Goal: Information Seeking & Learning: Learn about a topic

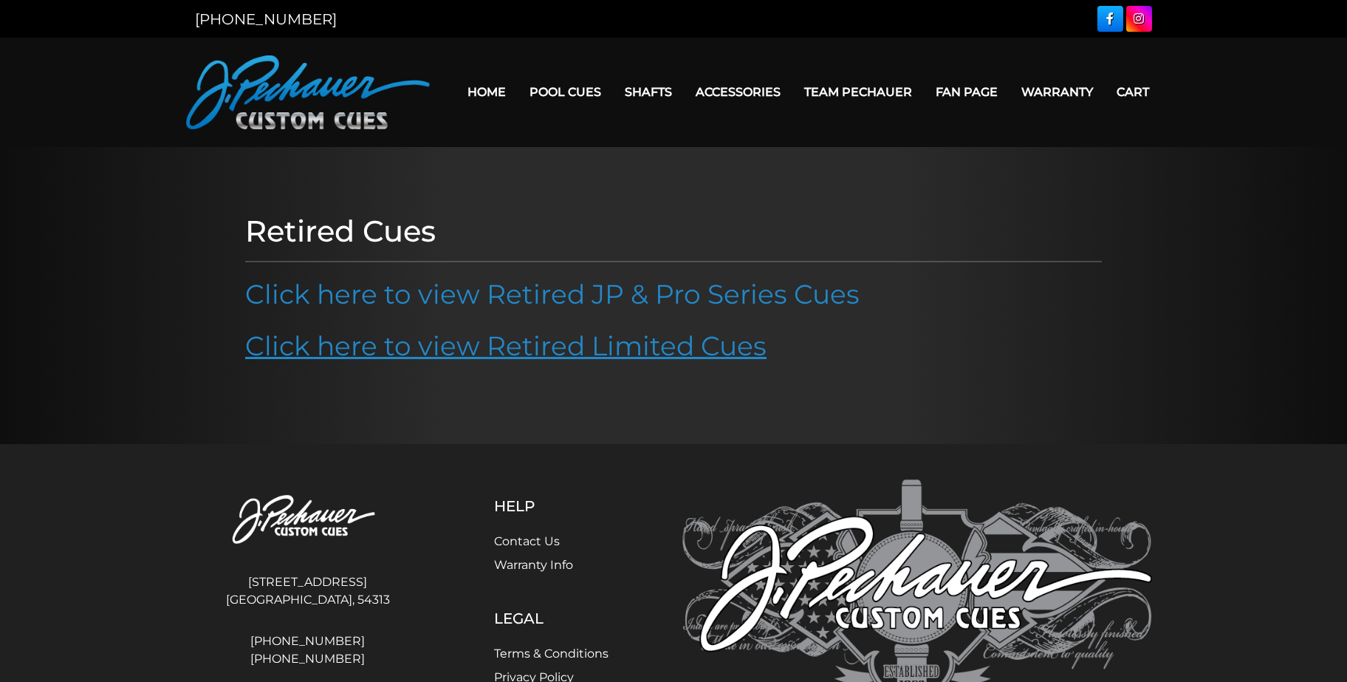
click at [598, 350] on link "Click here to view Retired Limited Cues" at bounding box center [505, 345] width 521 height 32
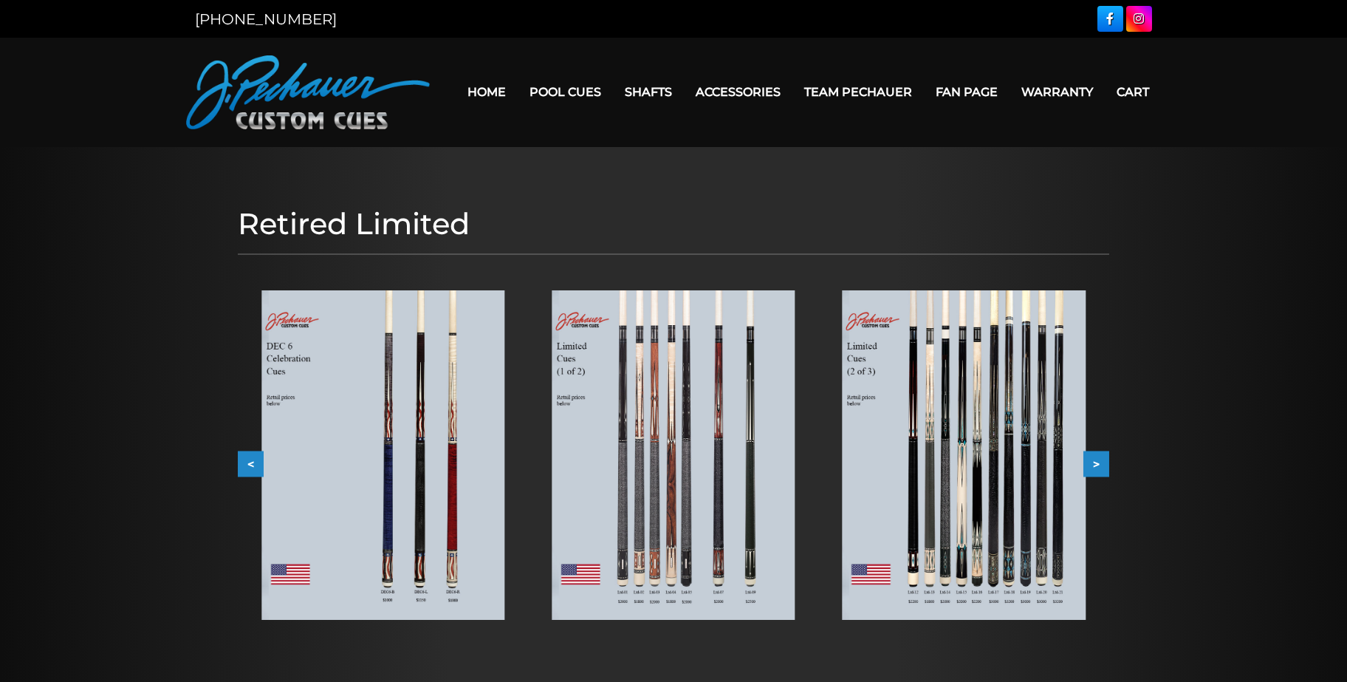
click at [1021, 464] on img at bounding box center [964, 454] width 243 height 329
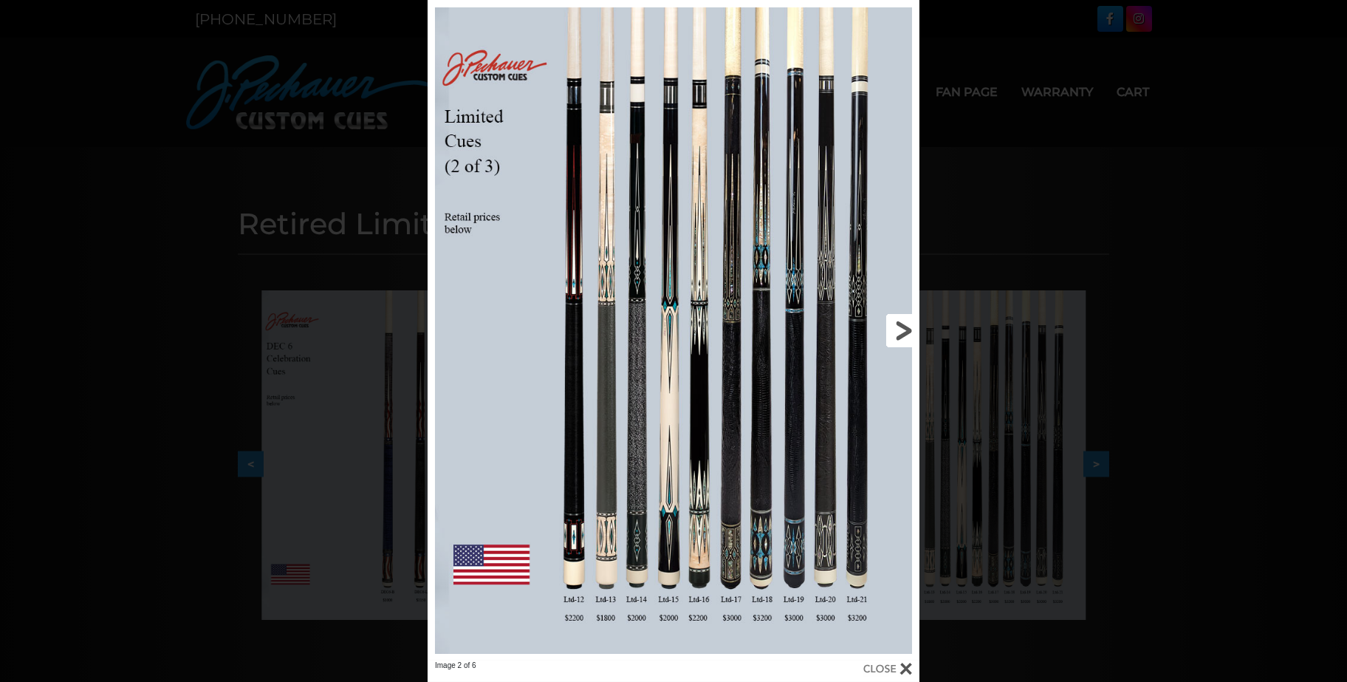
click at [903, 329] on link at bounding box center [809, 330] width 222 height 660
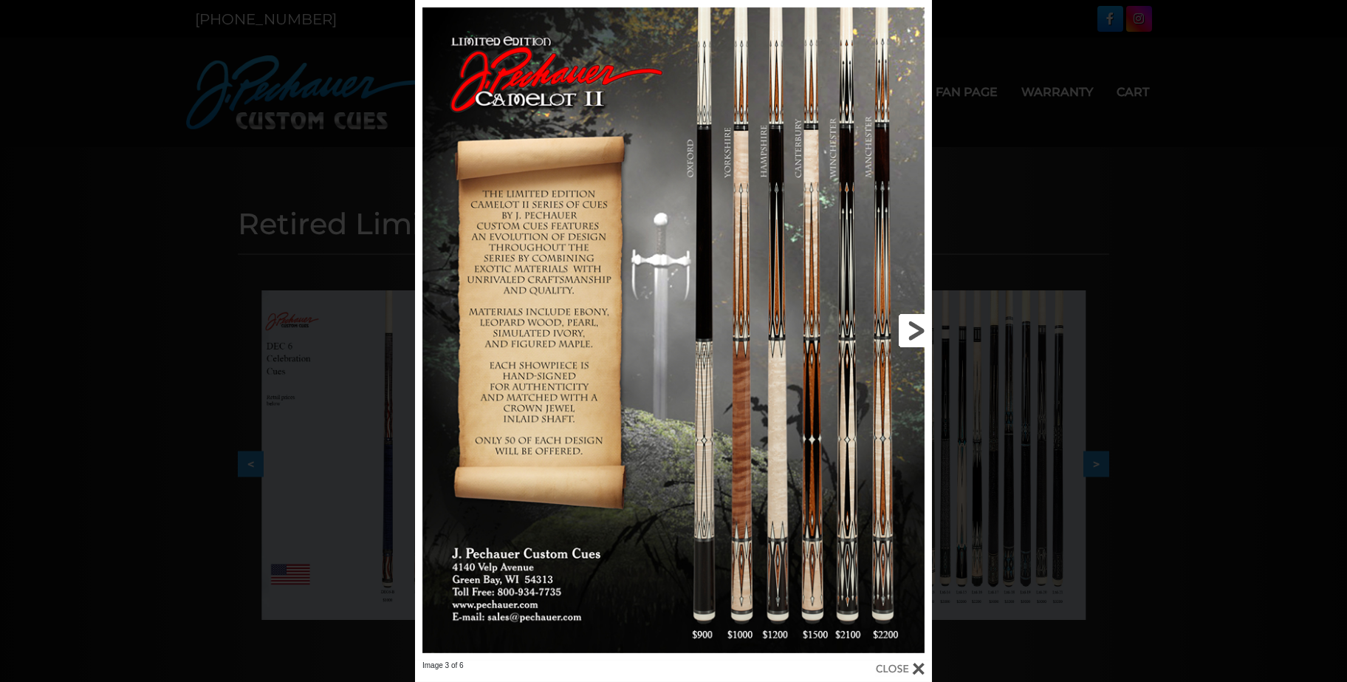
click at [704, 103] on link at bounding box center [815, 330] width 233 height 660
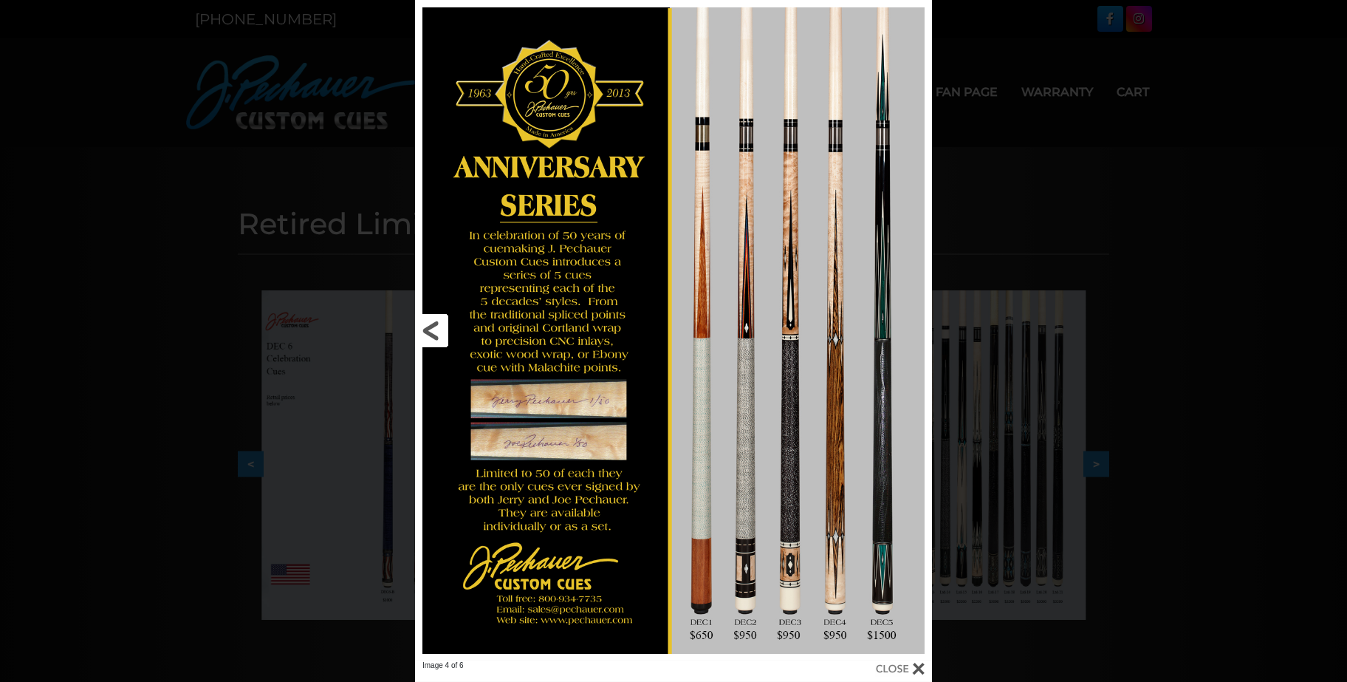
click at [439, 332] on link at bounding box center [531, 330] width 233 height 660
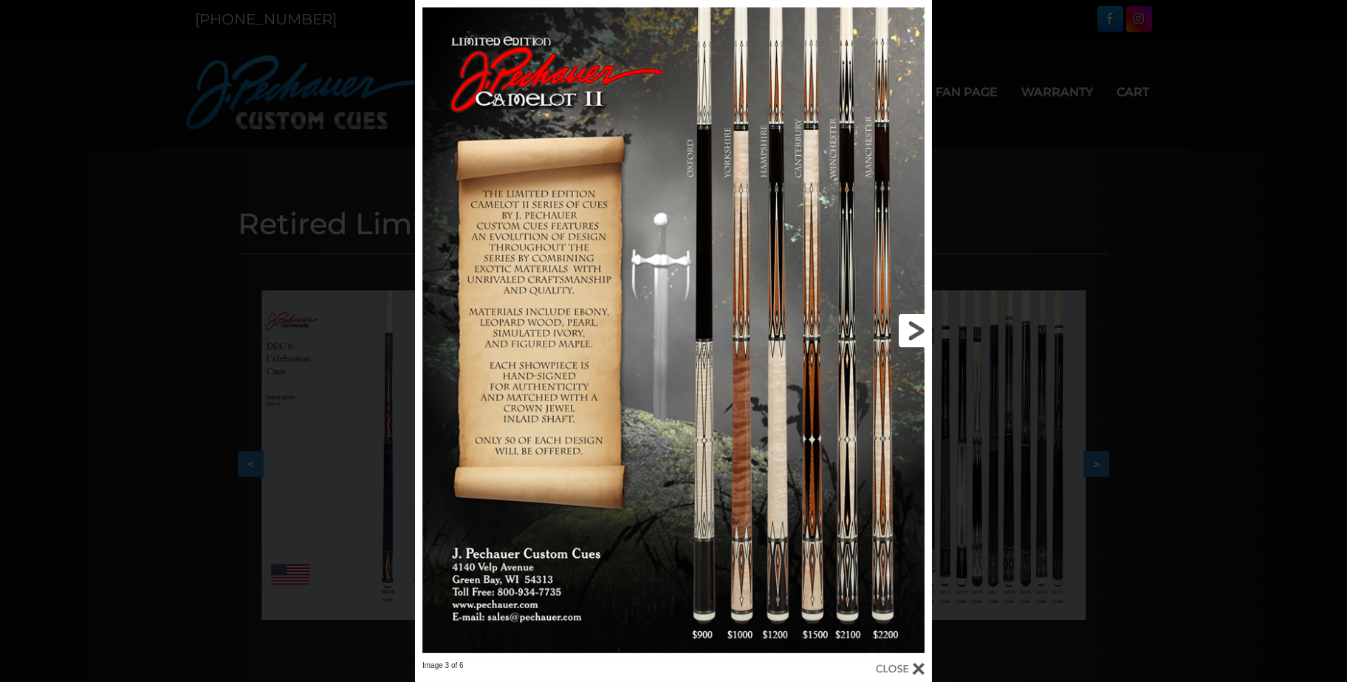
click at [913, 332] on link at bounding box center [815, 330] width 233 height 660
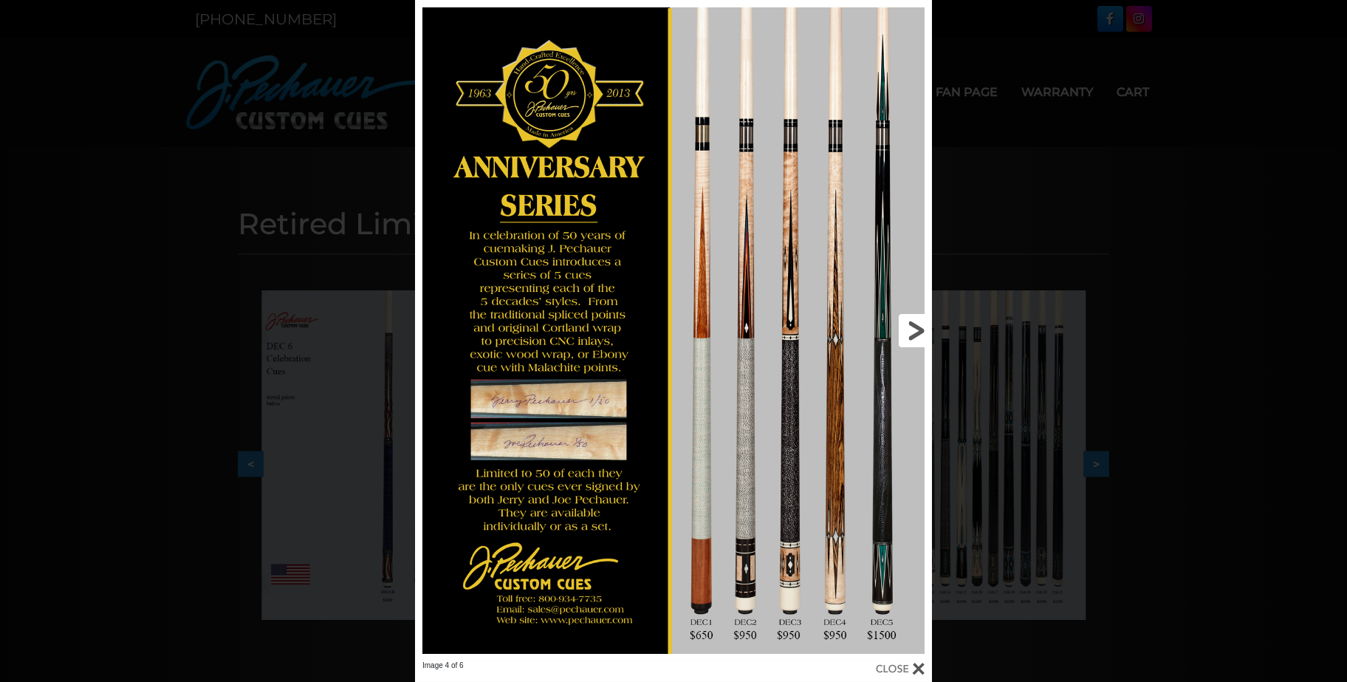
click at [918, 326] on link at bounding box center [815, 330] width 233 height 660
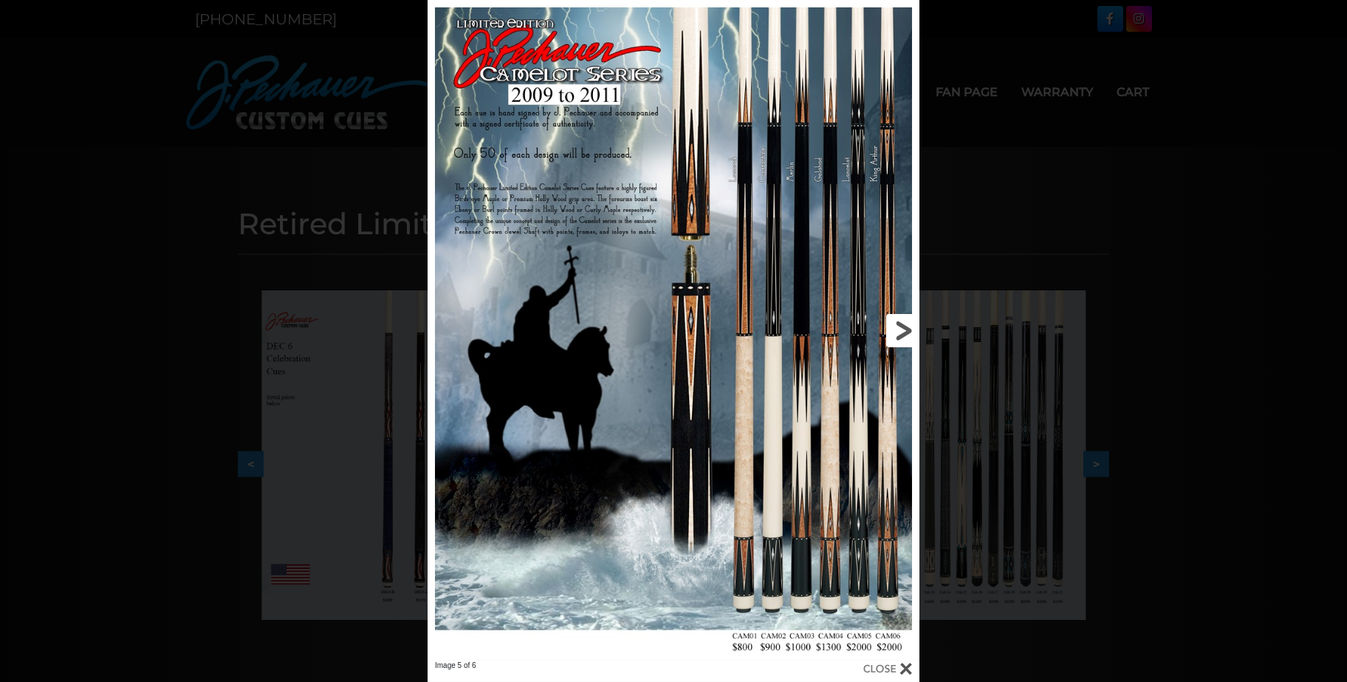
click at [902, 333] on link at bounding box center [809, 330] width 222 height 660
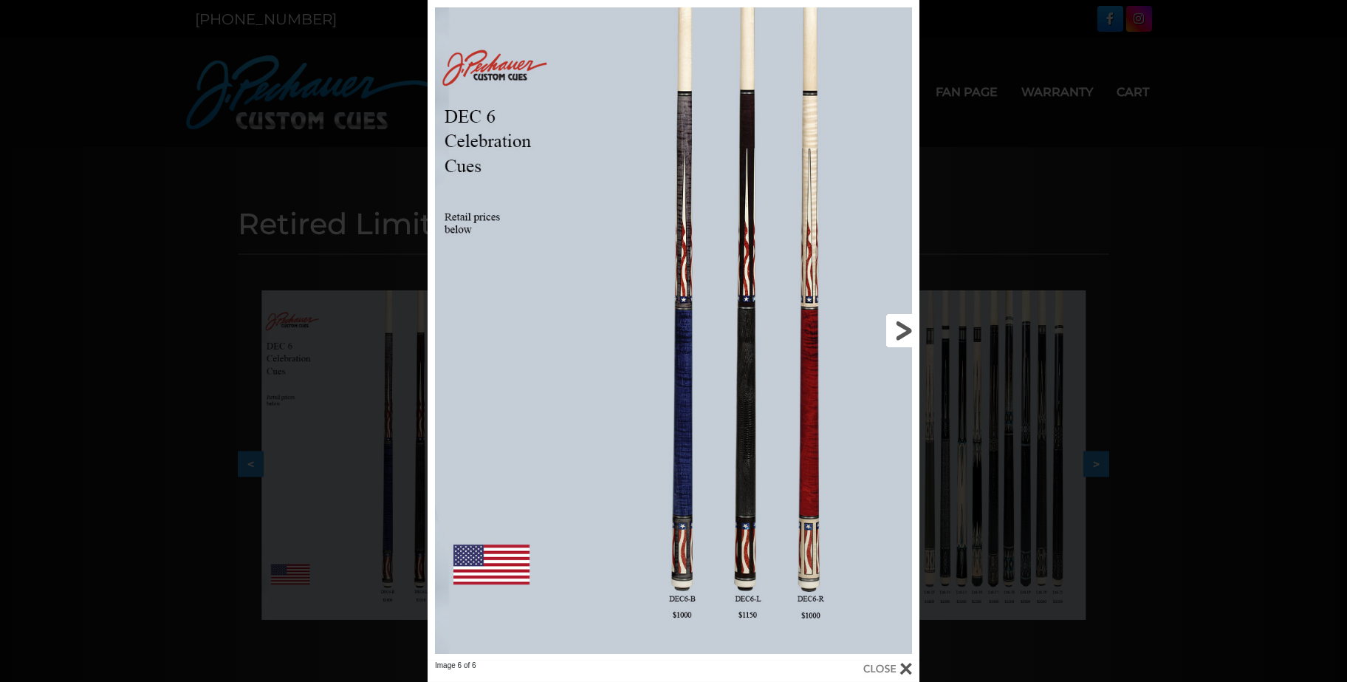
click at [902, 333] on link at bounding box center [809, 330] width 222 height 660
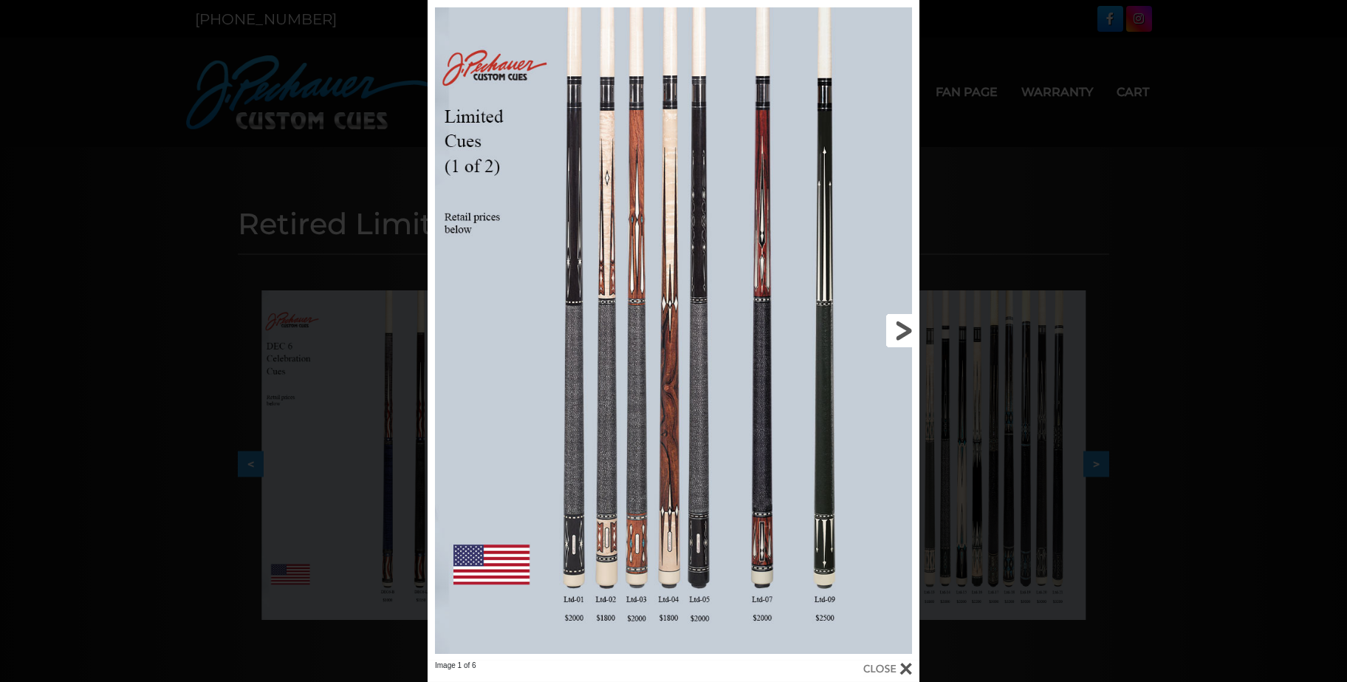
click at [902, 333] on link at bounding box center [809, 330] width 222 height 660
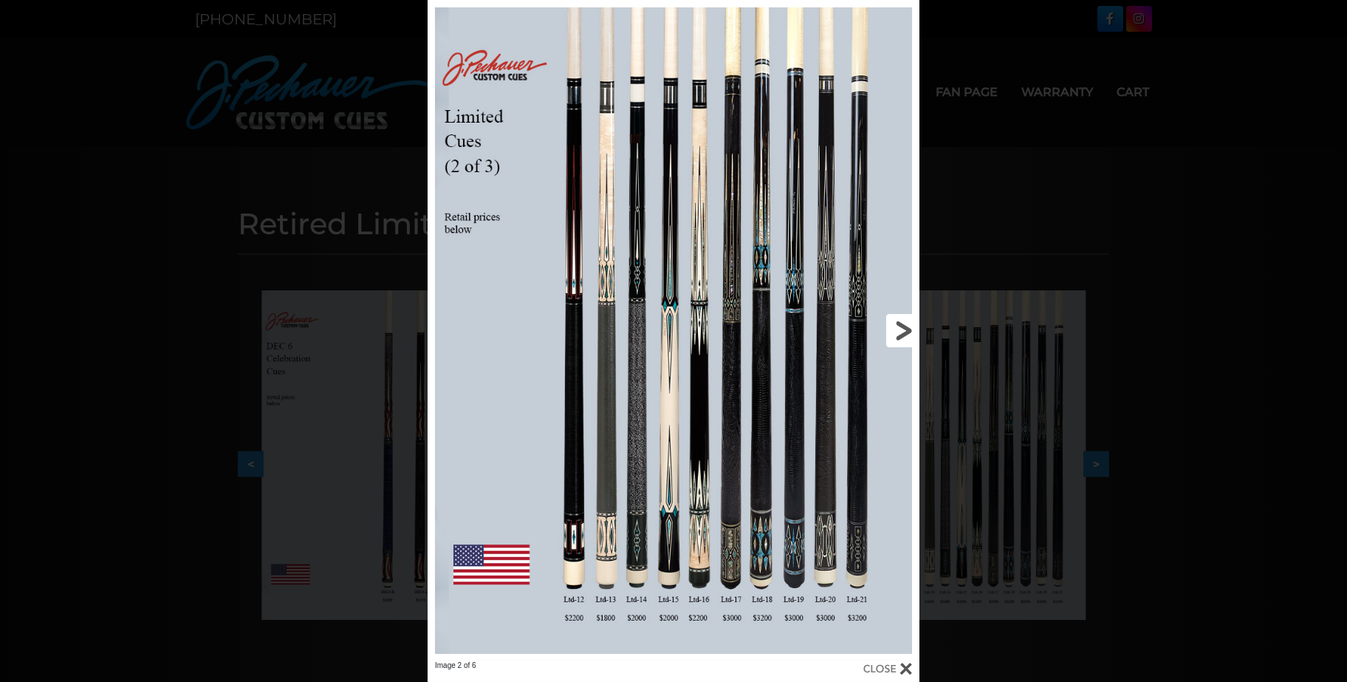
click at [902, 333] on link at bounding box center [809, 330] width 222 height 660
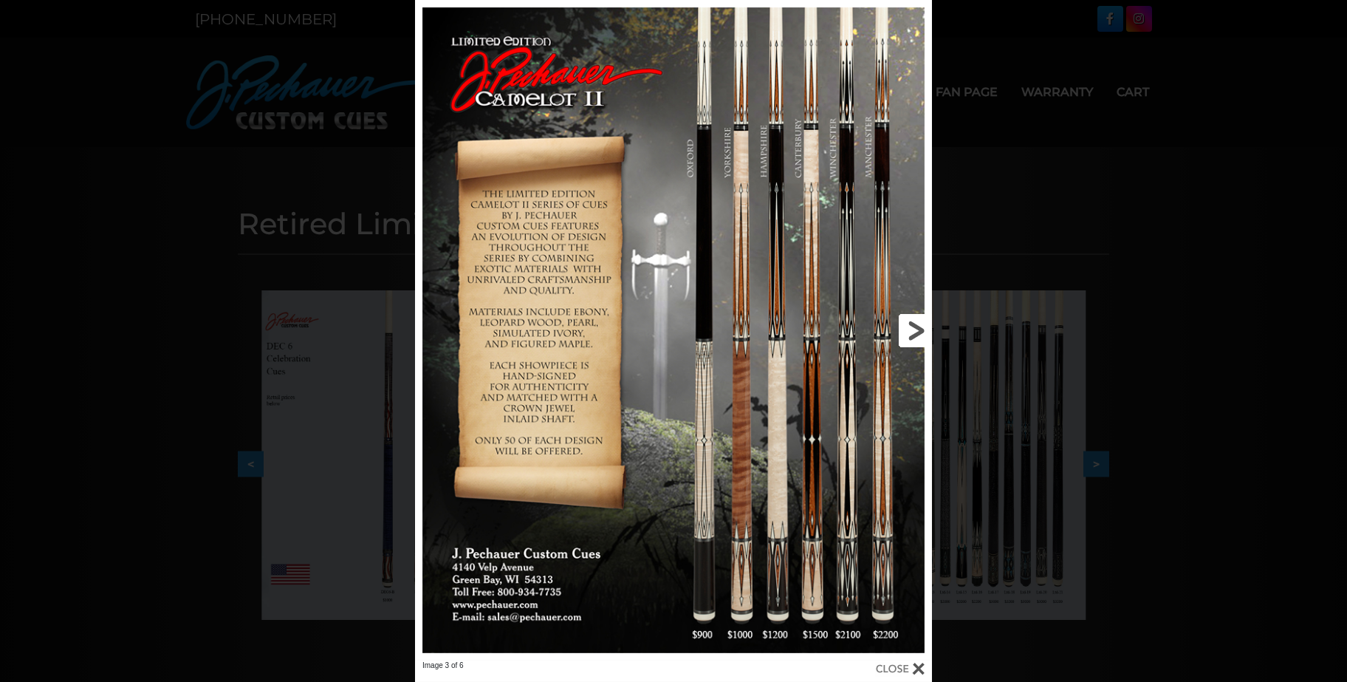
click at [902, 333] on link at bounding box center [815, 330] width 233 height 660
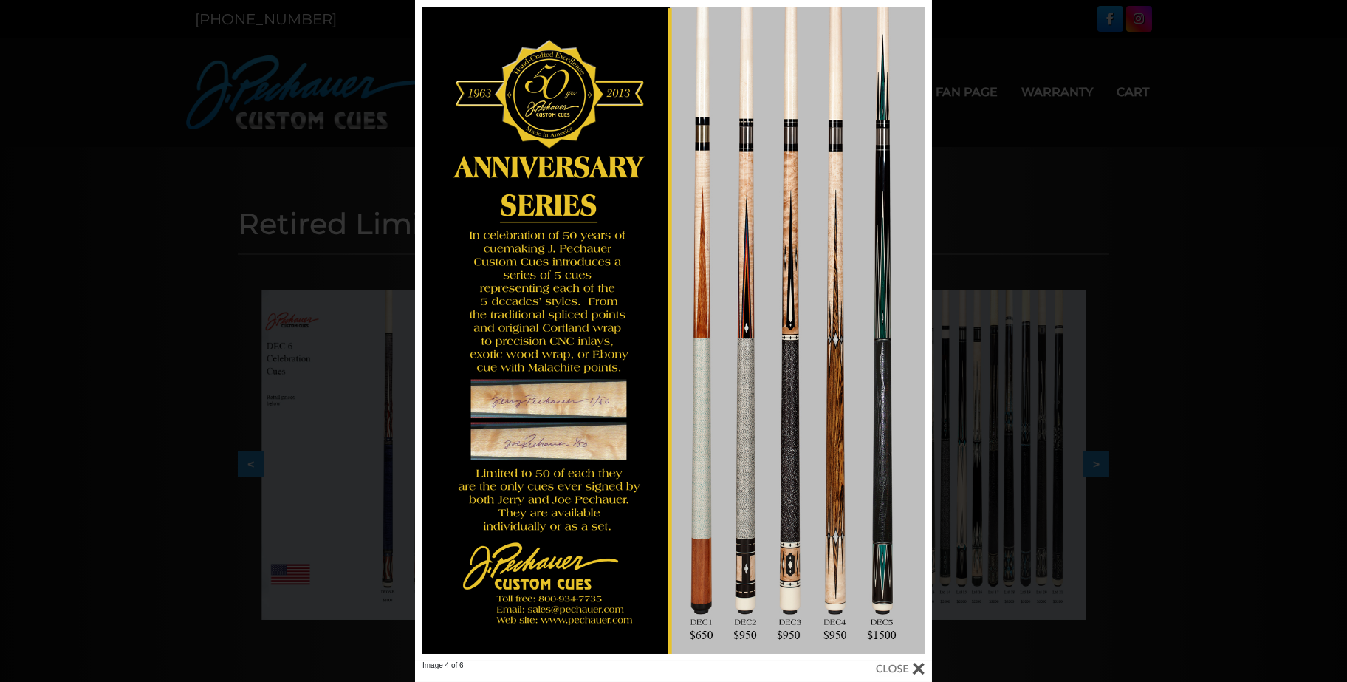
click at [1165, 218] on div "Image 4 of 6" at bounding box center [673, 341] width 1347 height 682
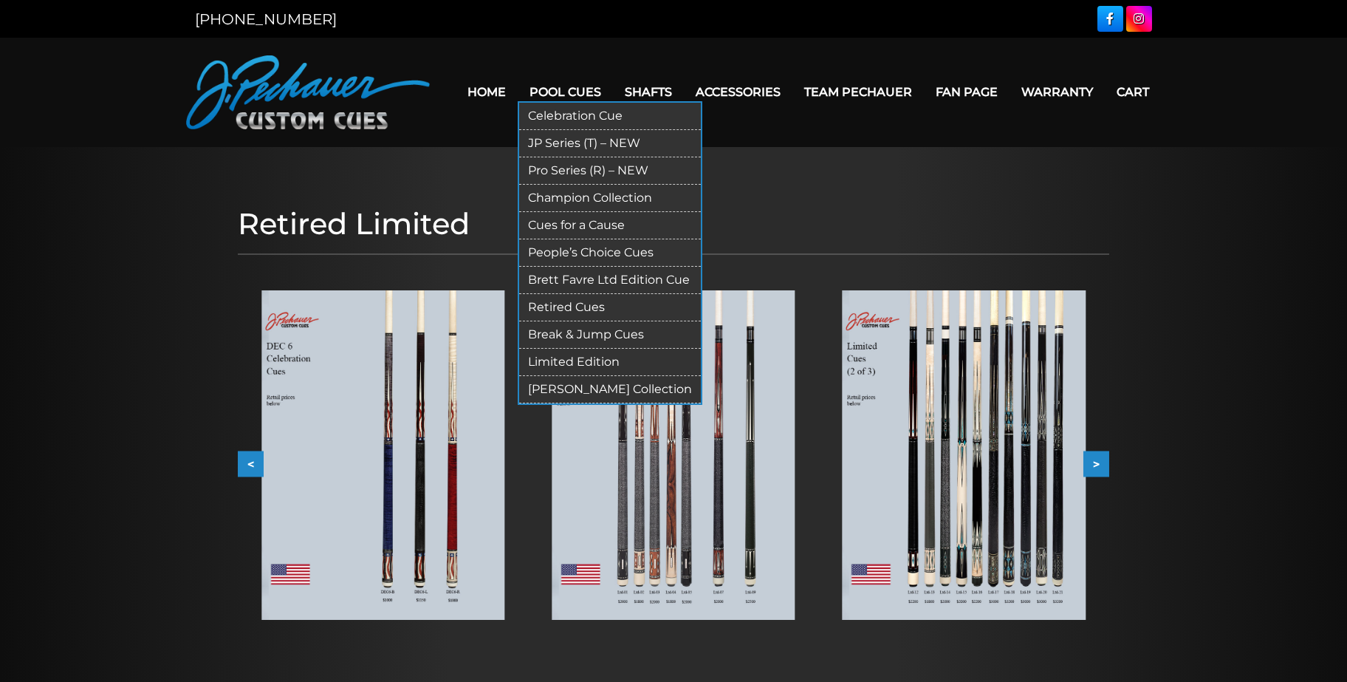
click at [589, 303] on link "Retired Cues" at bounding box center [610, 307] width 182 height 27
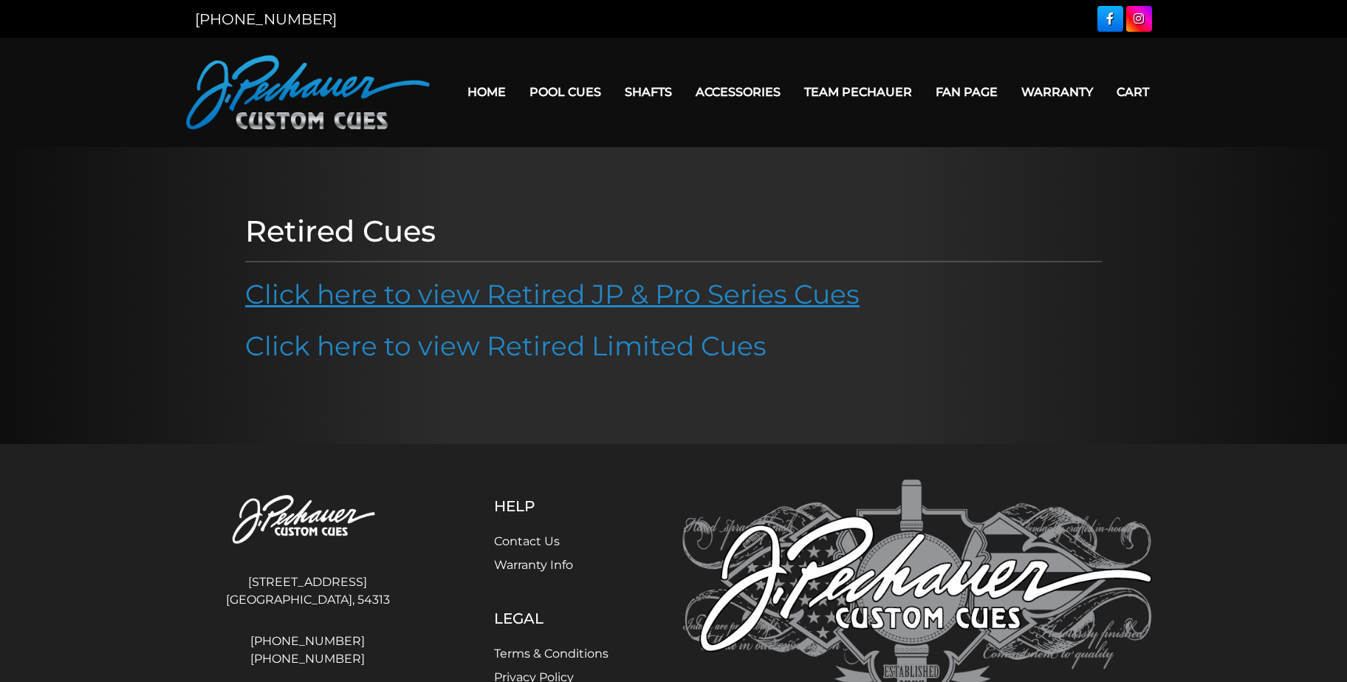
click at [582, 298] on link "Click here to view Retired JP & Pro Series Cues" at bounding box center [552, 294] width 614 height 32
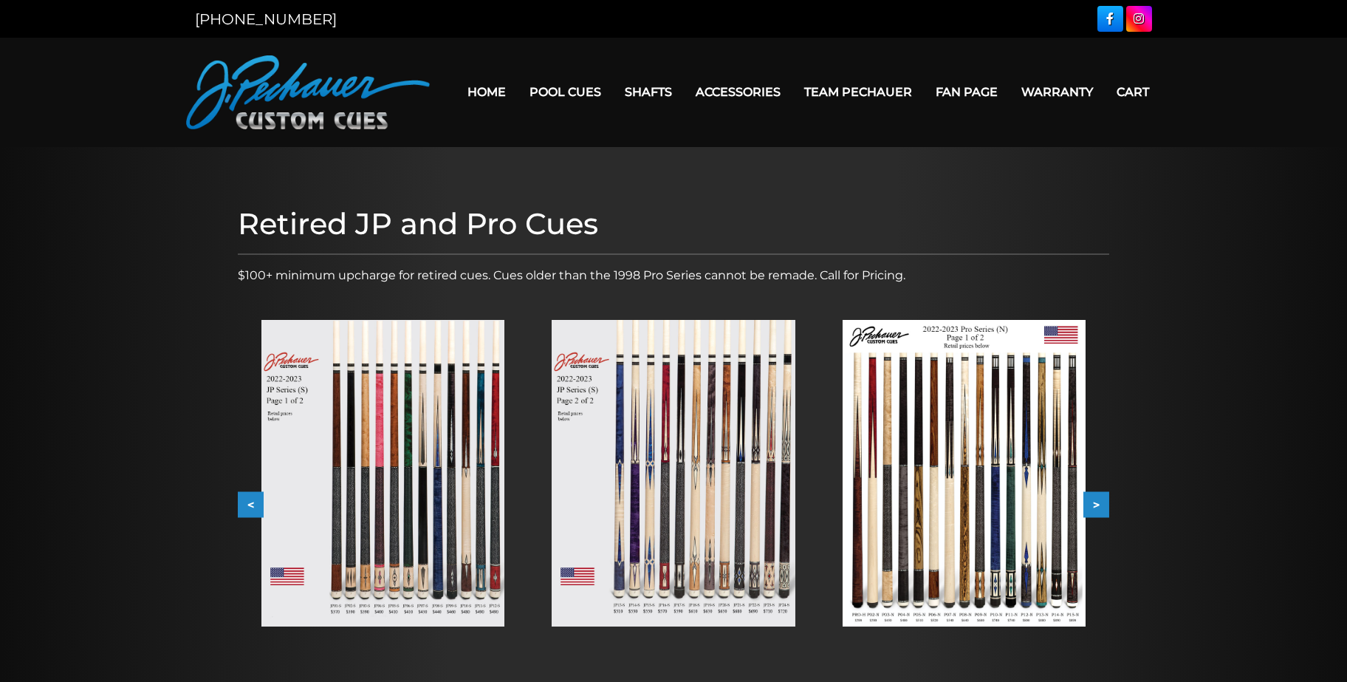
click at [1094, 504] on button ">" at bounding box center [1096, 505] width 26 height 26
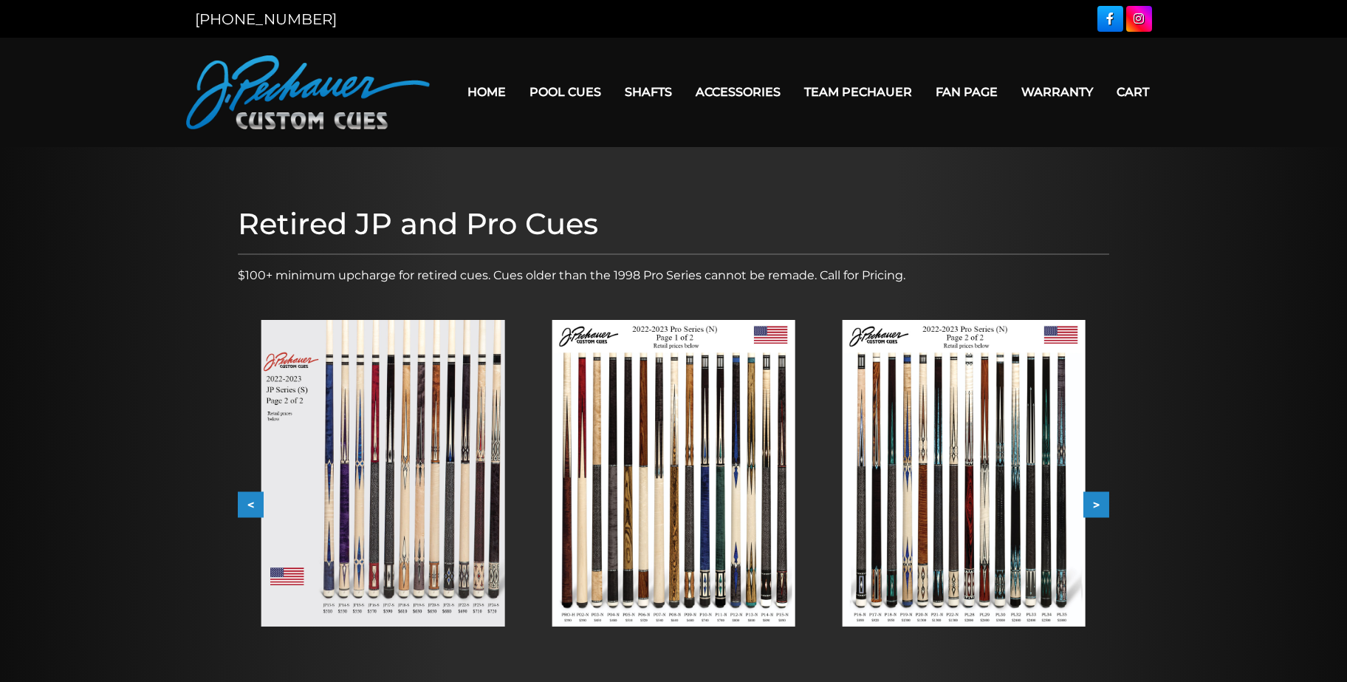
click at [1094, 504] on button ">" at bounding box center [1096, 505] width 26 height 26
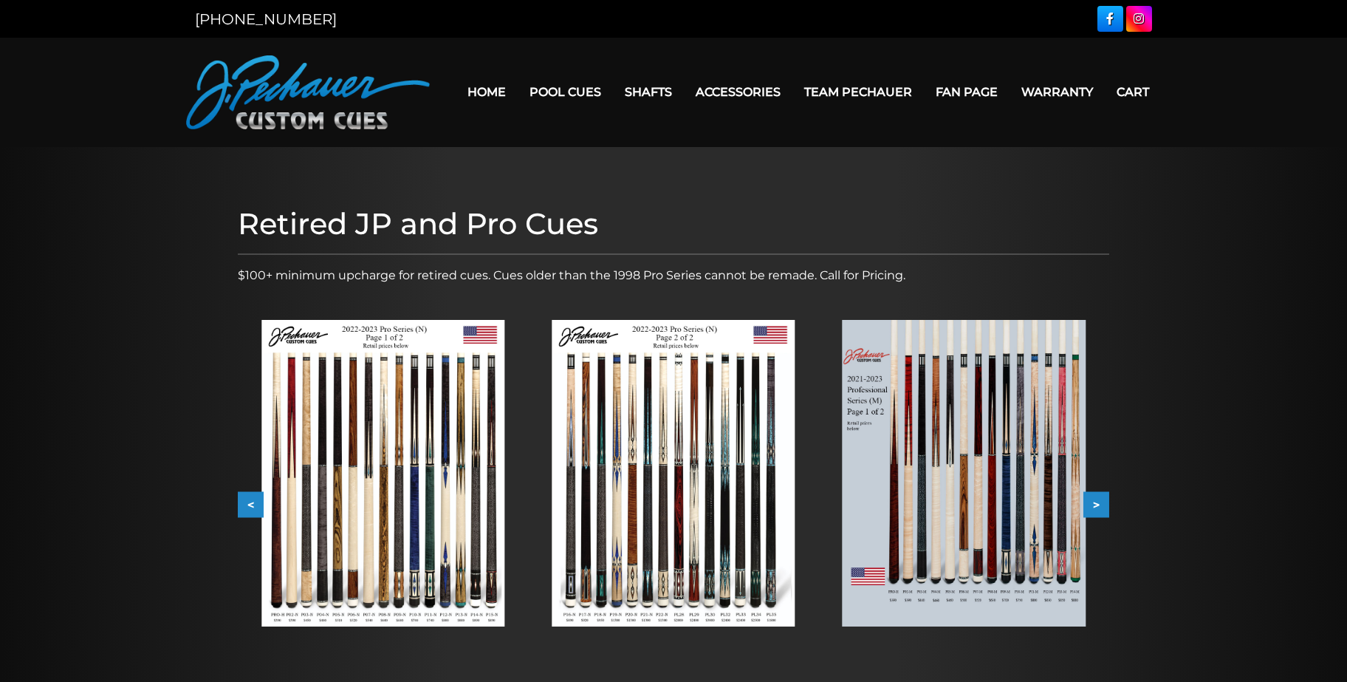
click at [1094, 504] on button ">" at bounding box center [1096, 505] width 26 height 26
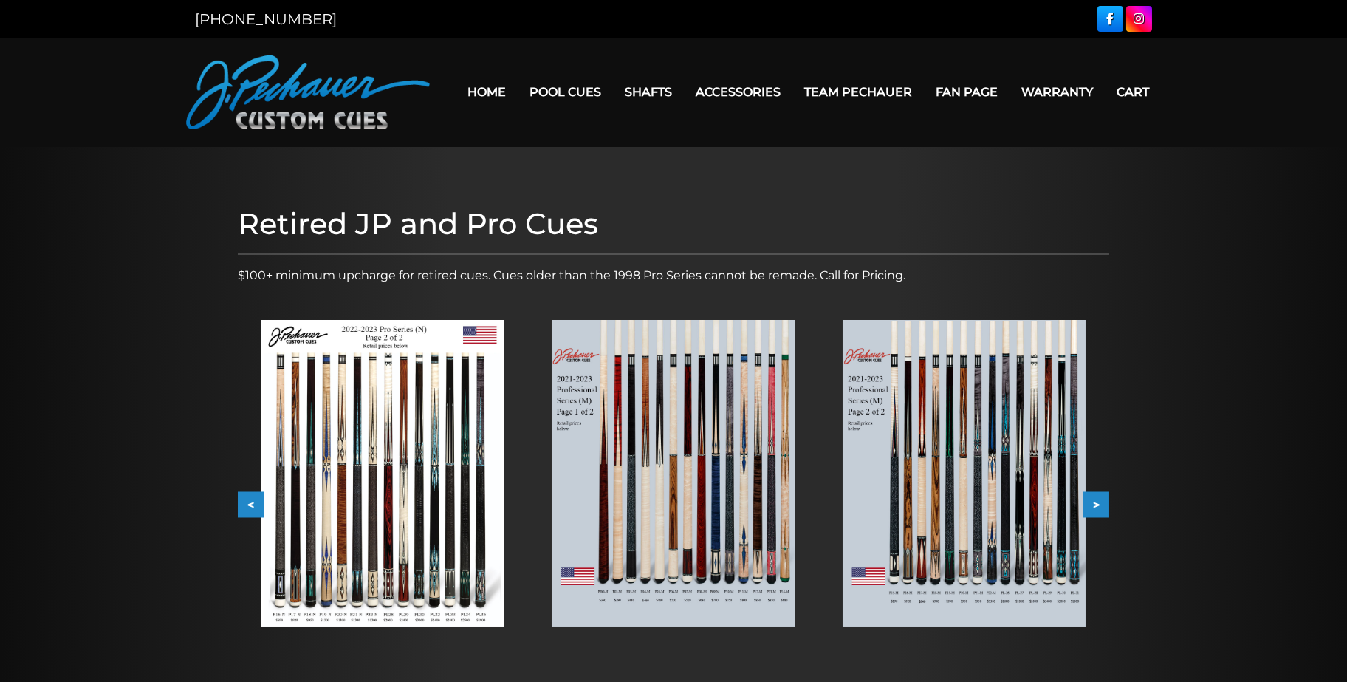
click at [1094, 504] on button ">" at bounding box center [1096, 505] width 26 height 26
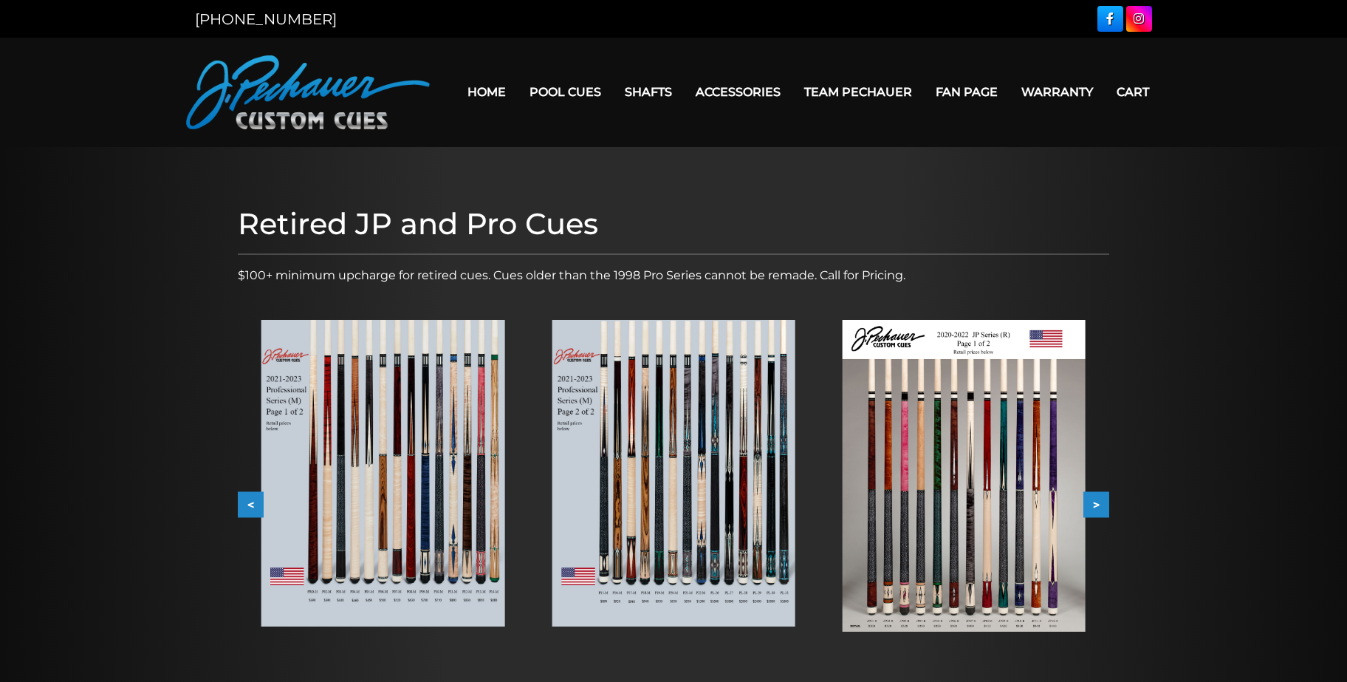
click at [1094, 504] on button ">" at bounding box center [1096, 505] width 26 height 26
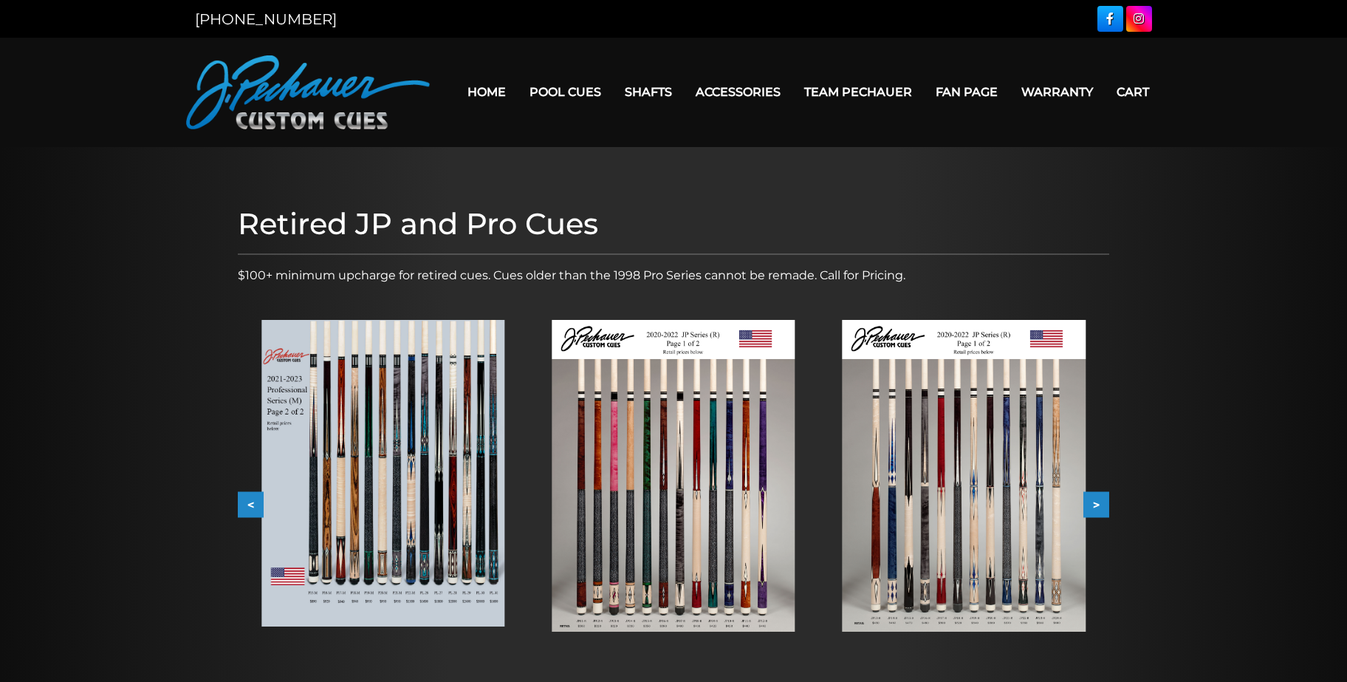
click at [1094, 504] on button ">" at bounding box center [1096, 505] width 26 height 26
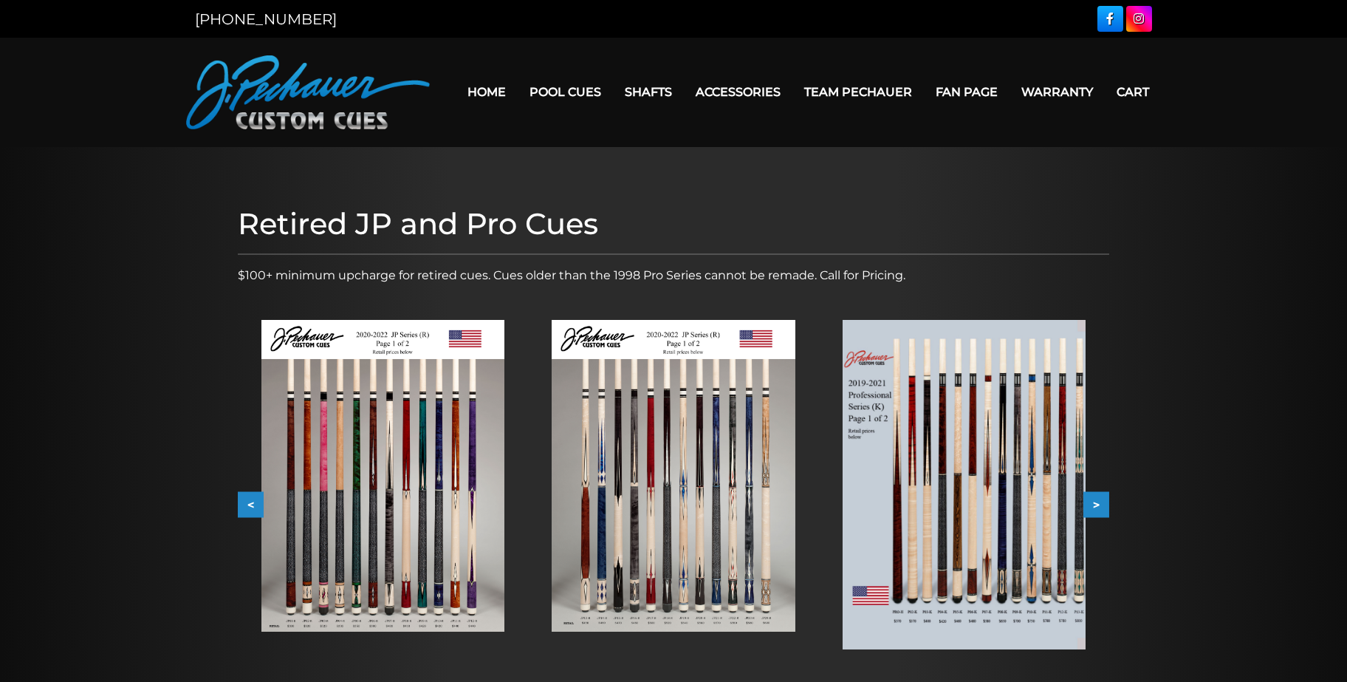
click at [1094, 504] on button ">" at bounding box center [1096, 505] width 26 height 26
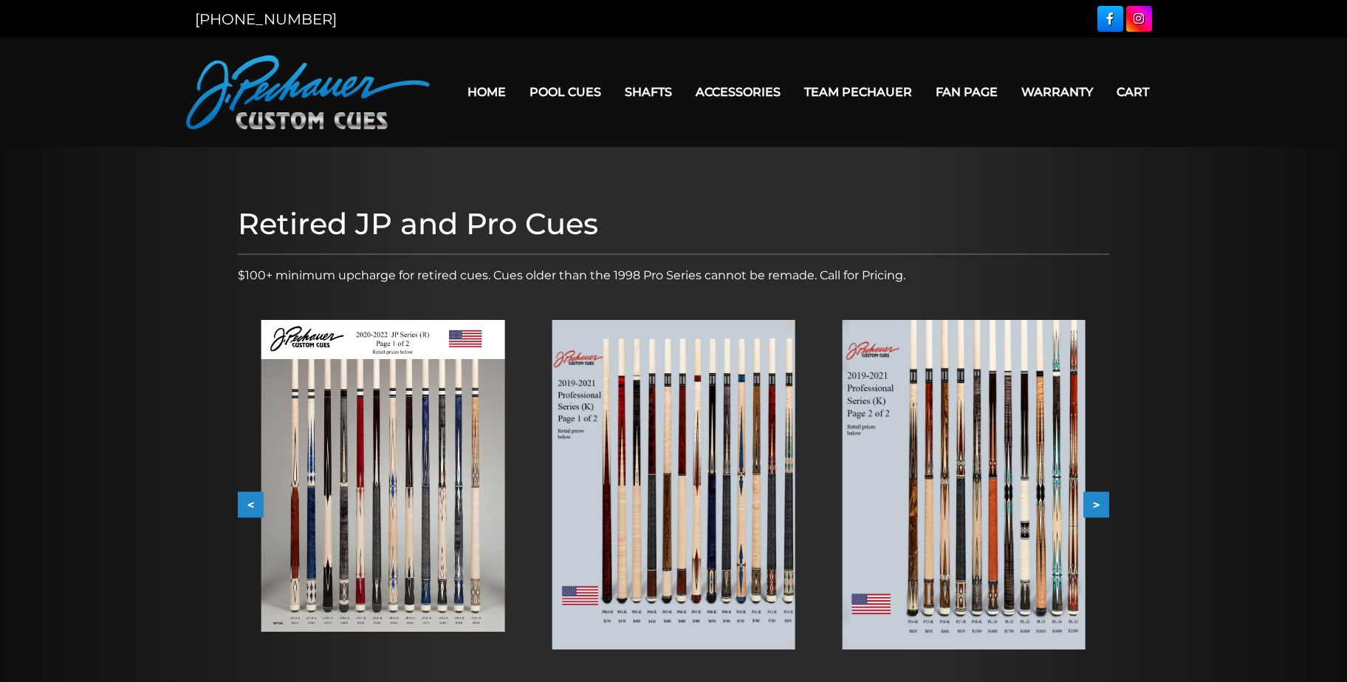
click at [995, 503] on img at bounding box center [964, 484] width 243 height 329
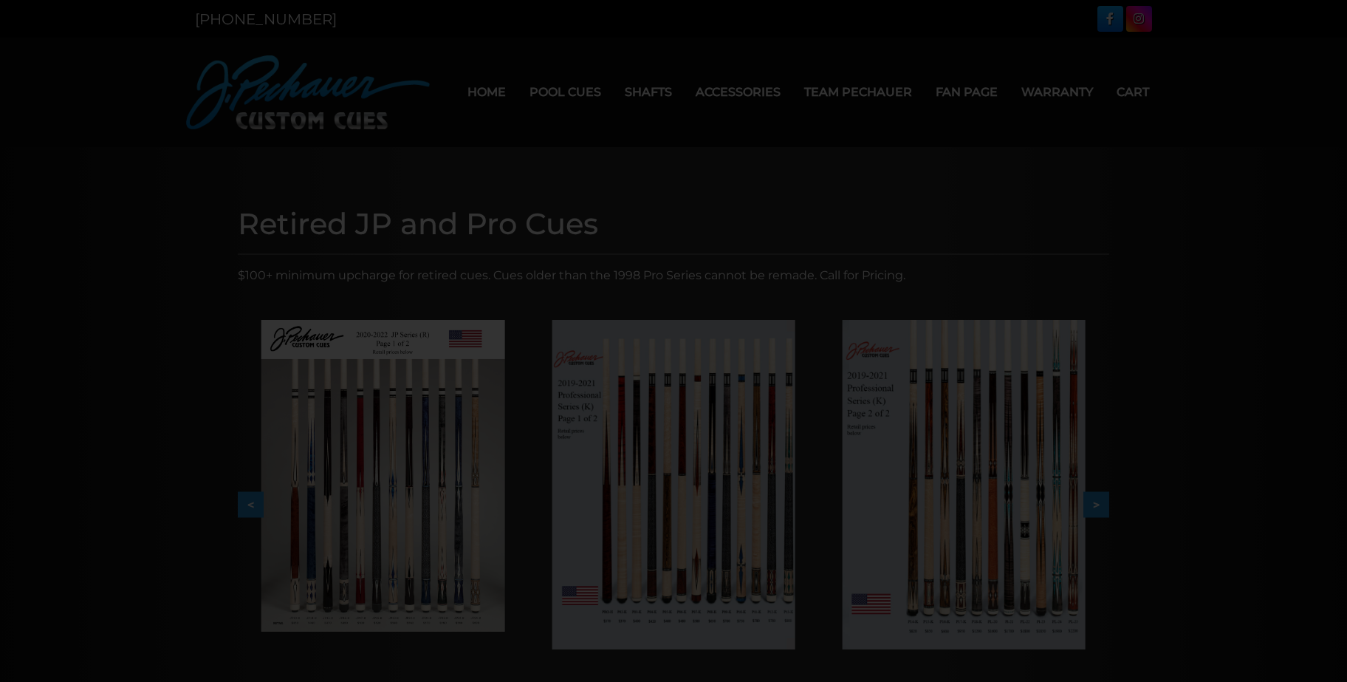
click at [995, 503] on div at bounding box center [673, 554] width 1347 height 1108
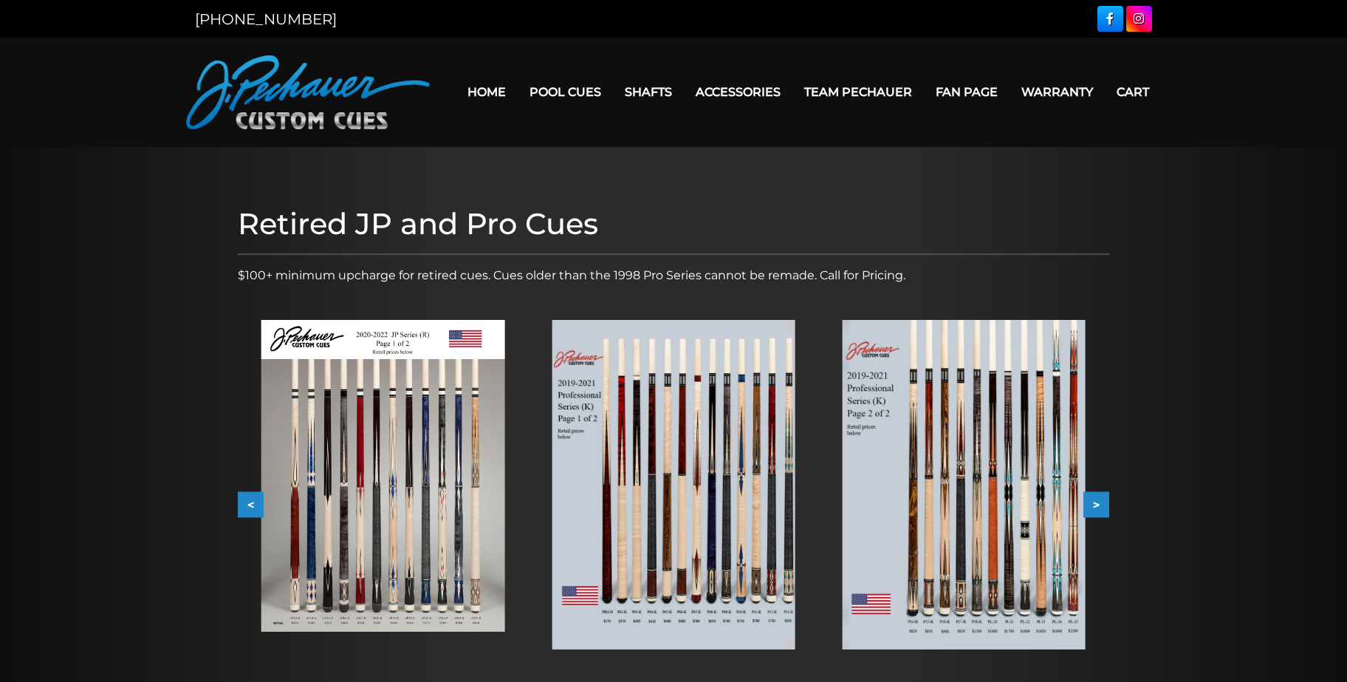
click at [995, 503] on img at bounding box center [964, 484] width 243 height 329
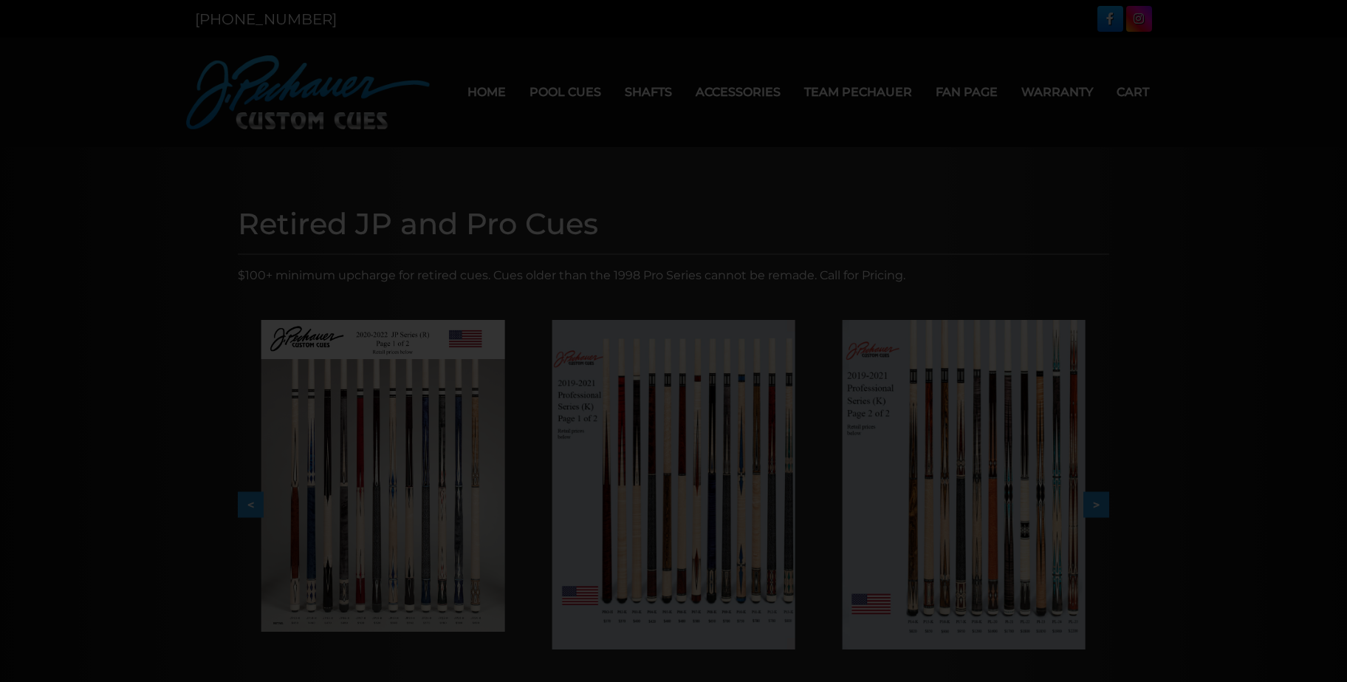
click at [1096, 499] on div at bounding box center [673, 554] width 1347 height 1108
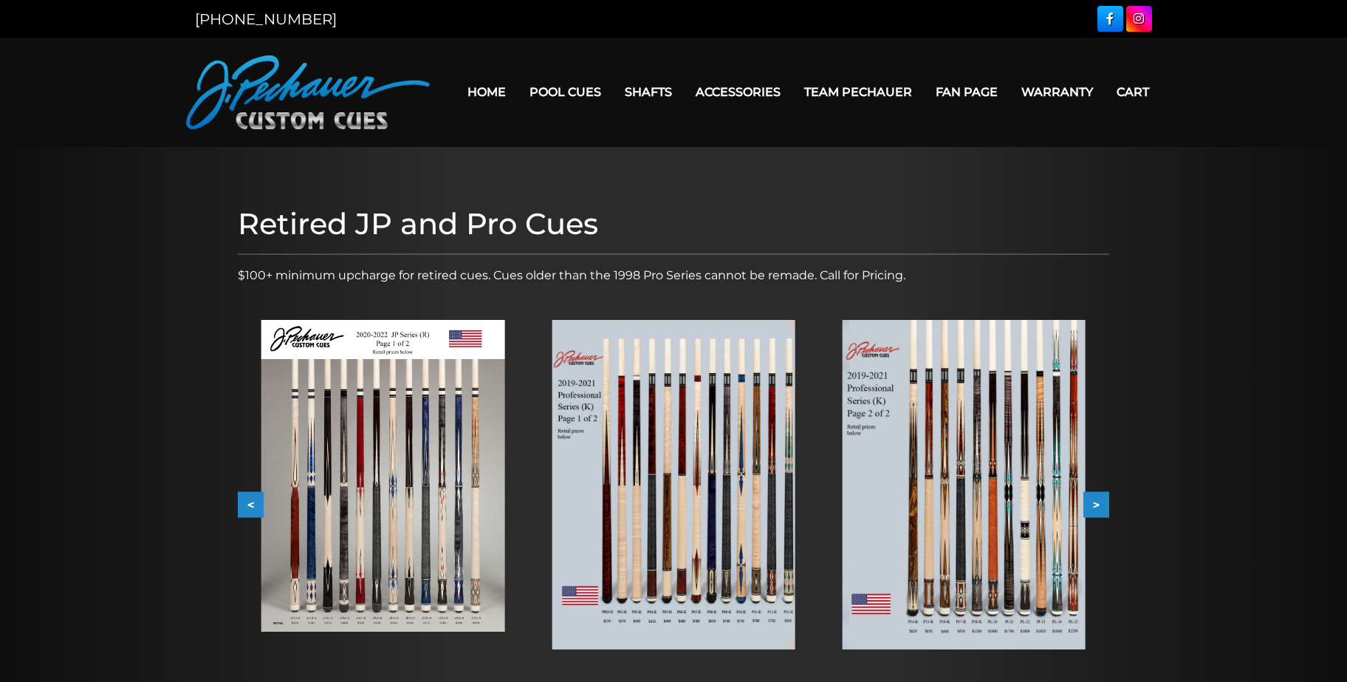
click at [1096, 499] on button ">" at bounding box center [1096, 505] width 26 height 26
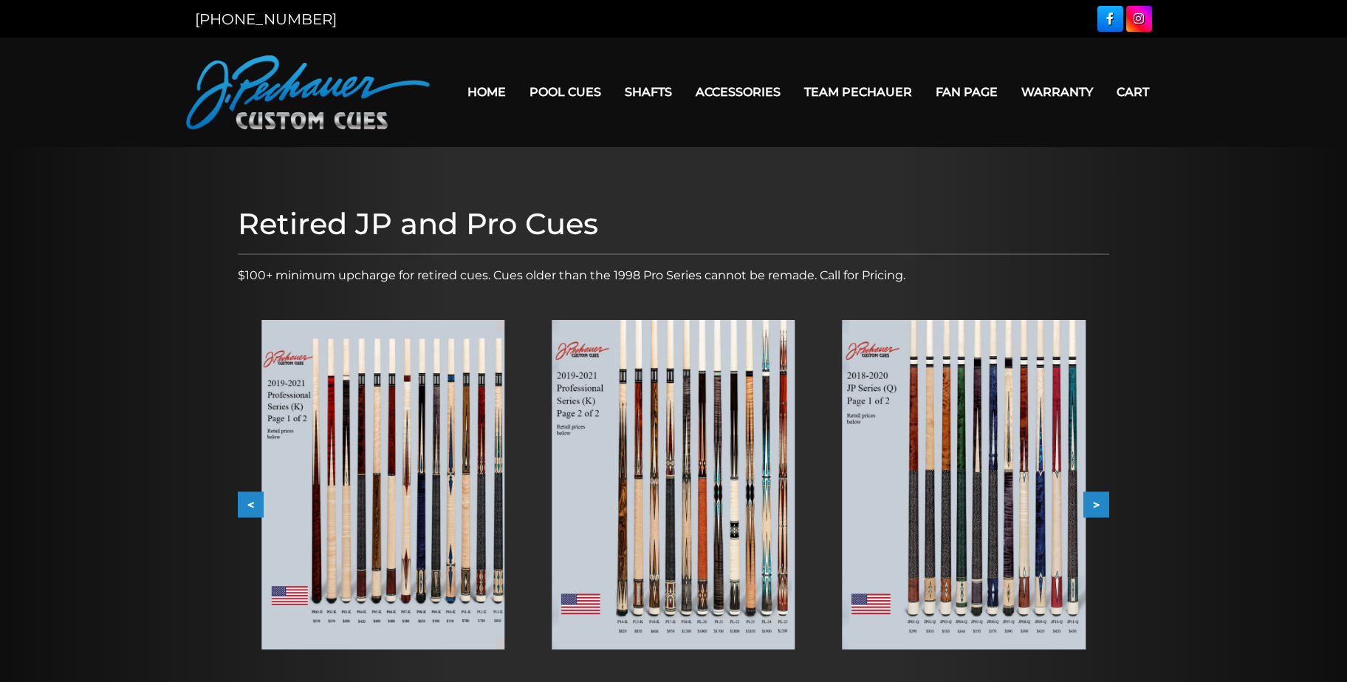
click at [1096, 499] on button ">" at bounding box center [1096, 505] width 26 height 26
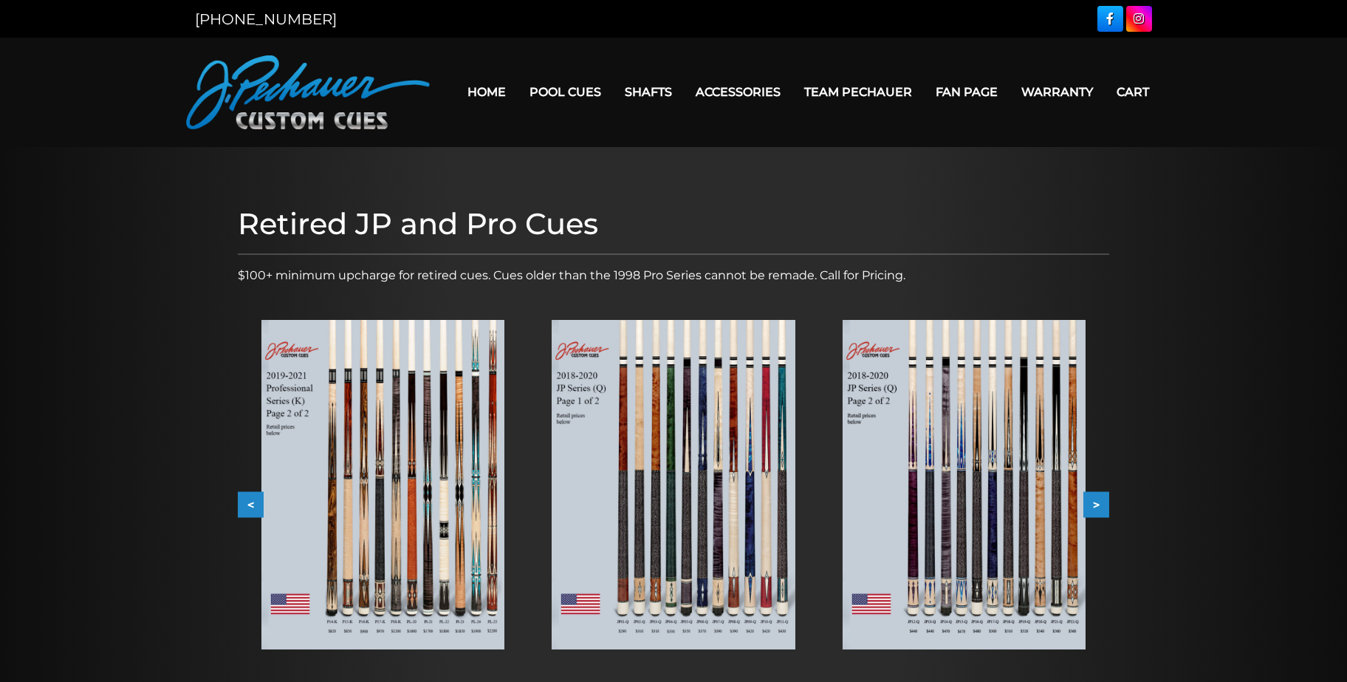
click at [1096, 499] on button ">" at bounding box center [1096, 505] width 26 height 26
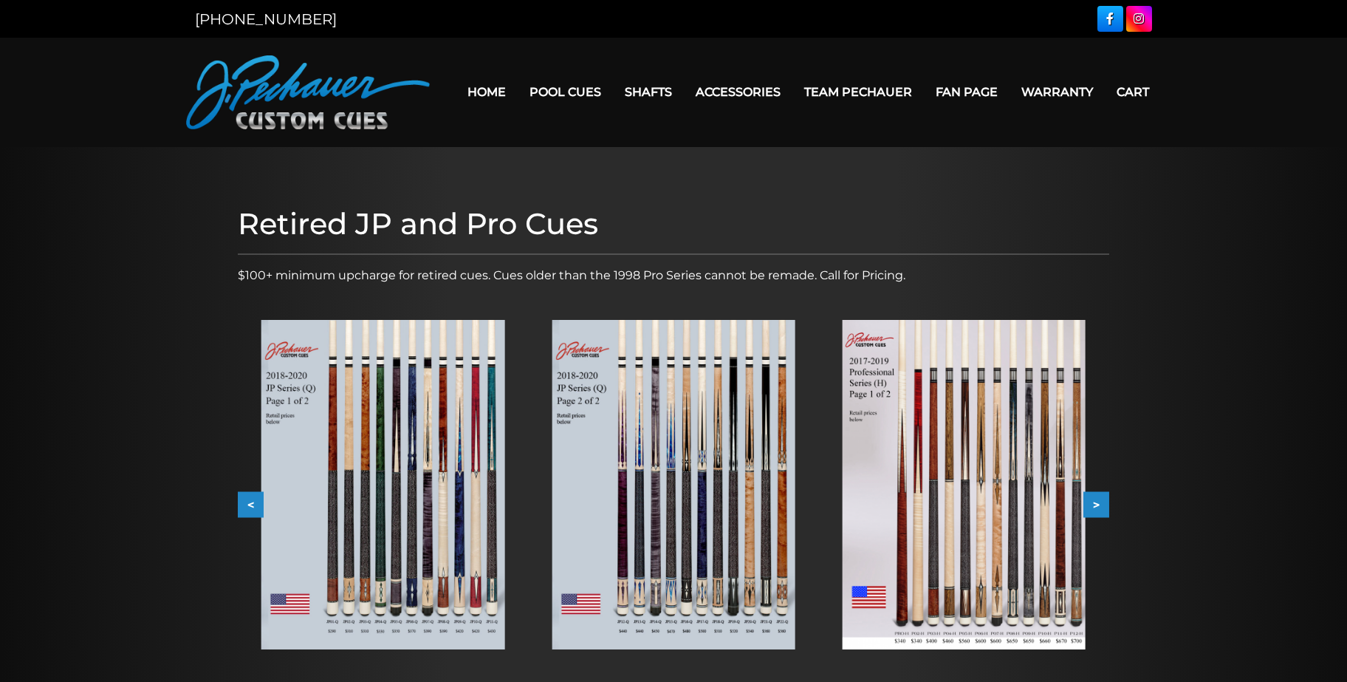
click at [1096, 499] on button ">" at bounding box center [1096, 505] width 26 height 26
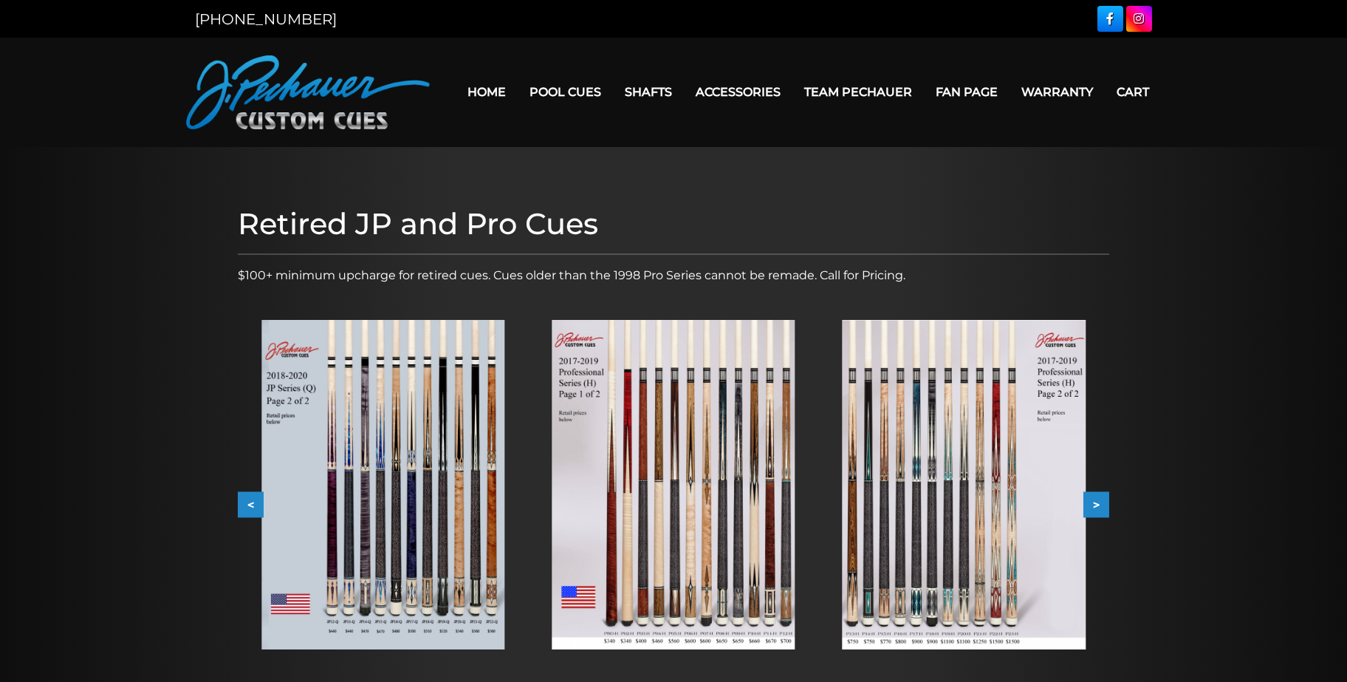
click at [1096, 499] on button ">" at bounding box center [1096, 505] width 26 height 26
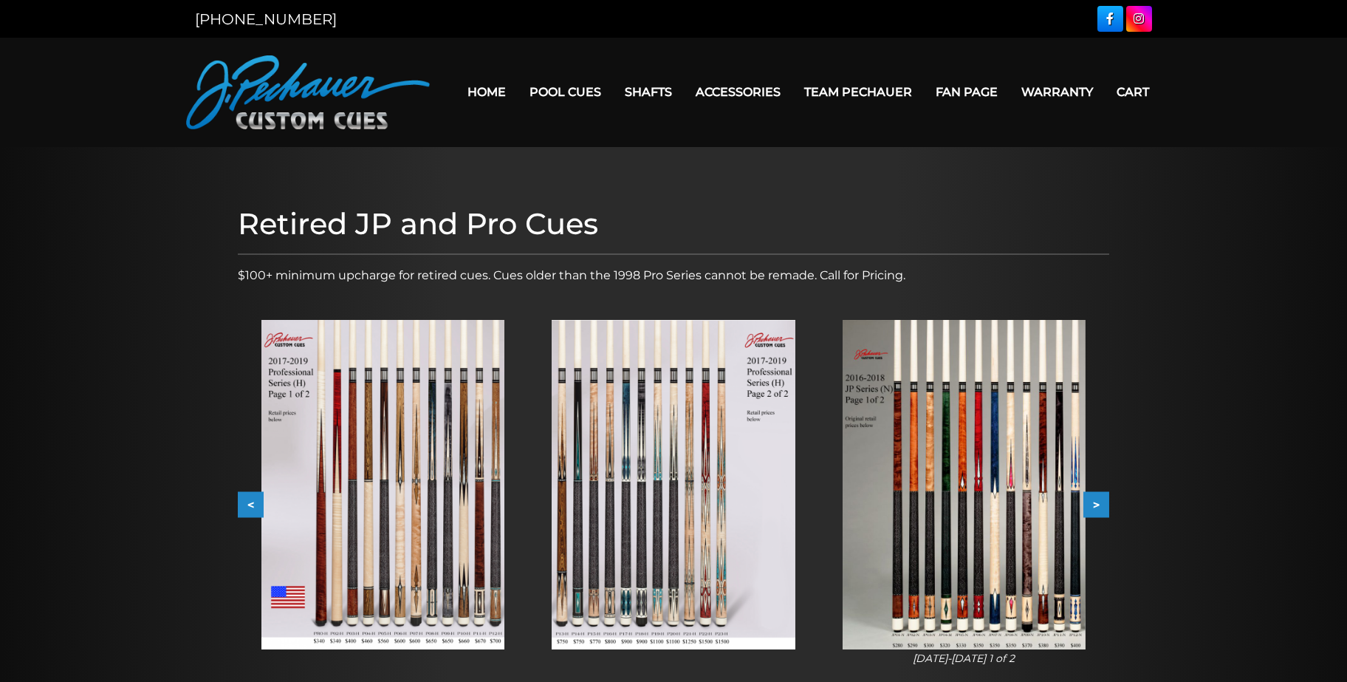
click at [1096, 499] on button ">" at bounding box center [1096, 505] width 26 height 26
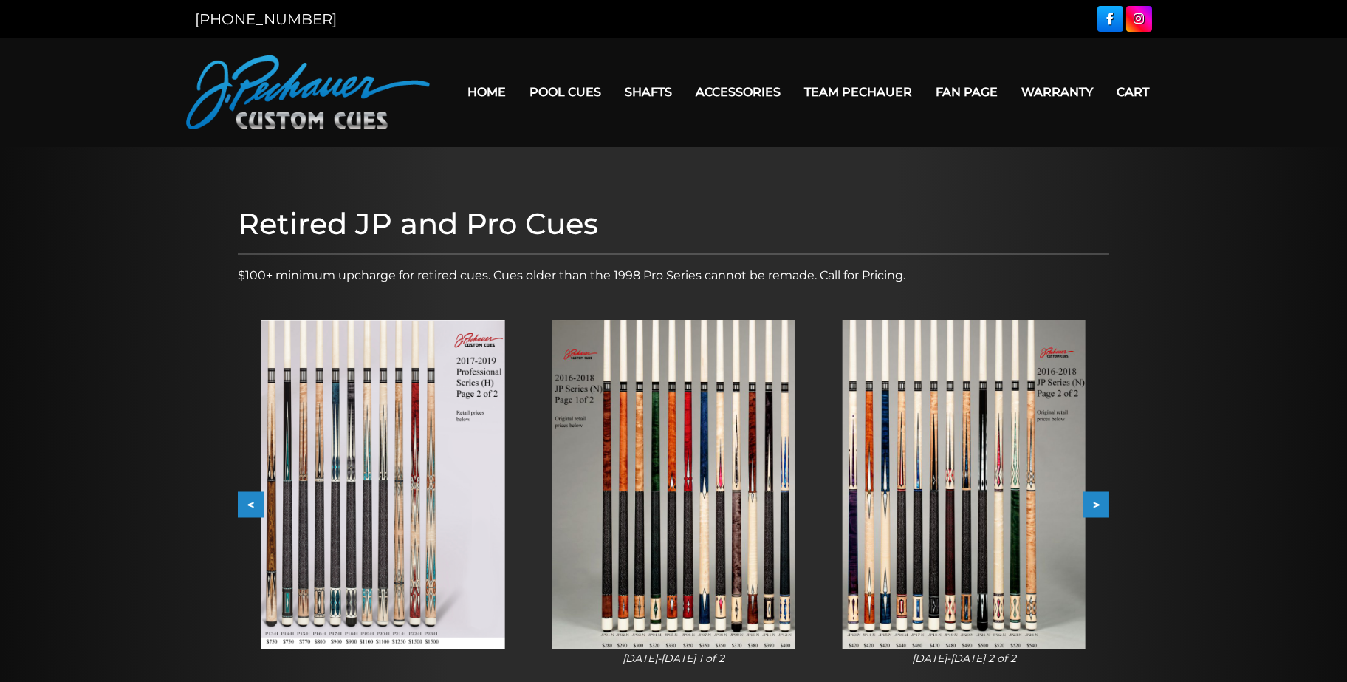
click at [1096, 499] on button ">" at bounding box center [1096, 505] width 26 height 26
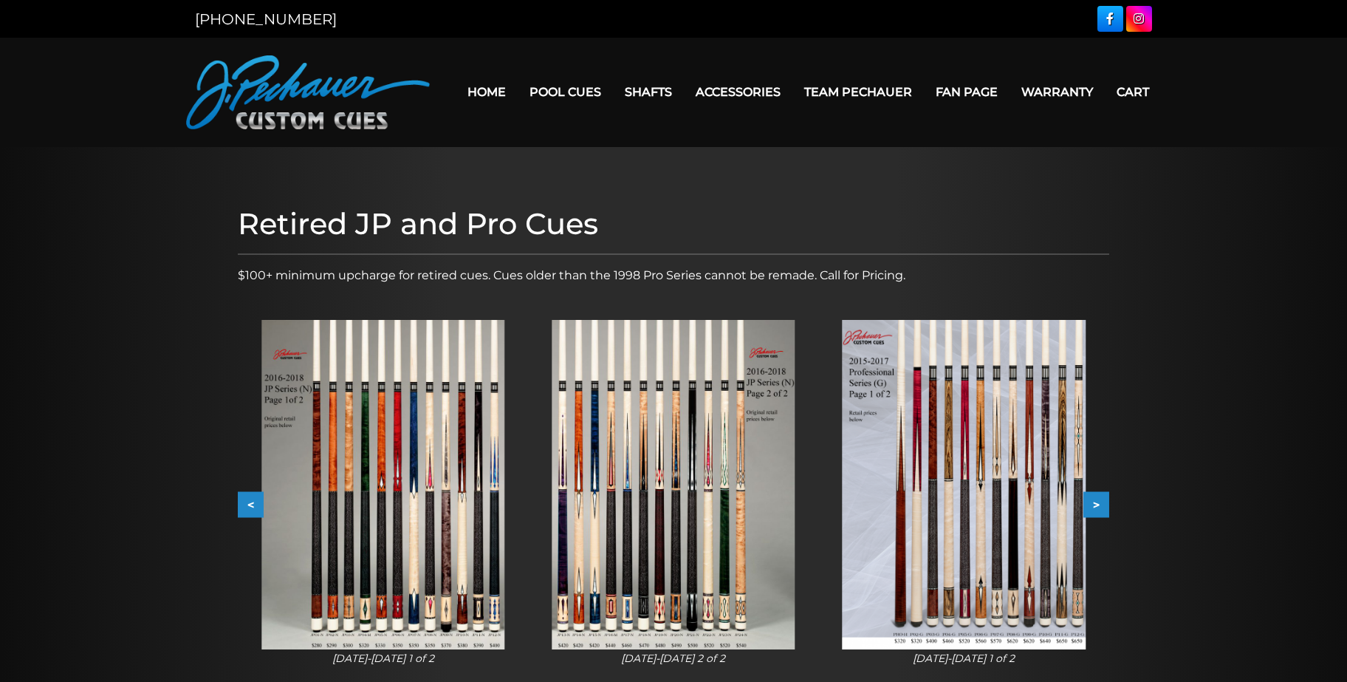
click at [1096, 499] on button ">" at bounding box center [1096, 505] width 26 height 26
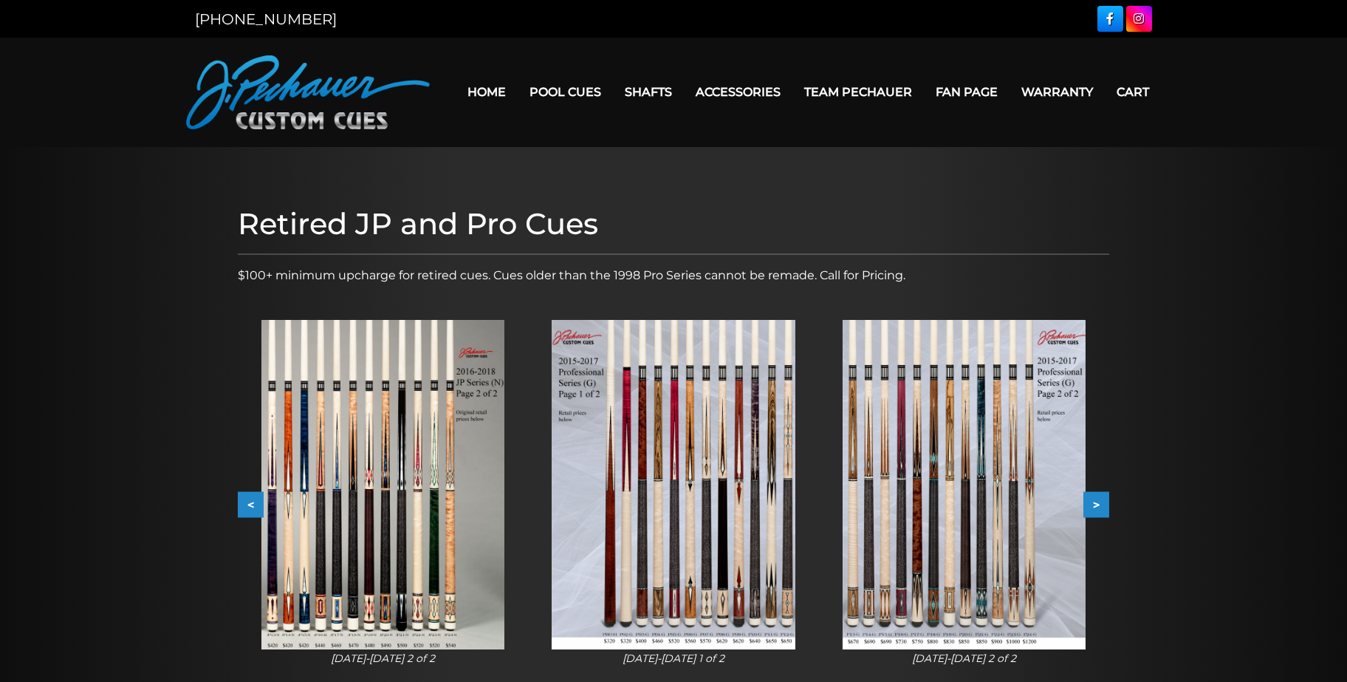
click at [1096, 499] on button ">" at bounding box center [1096, 505] width 26 height 26
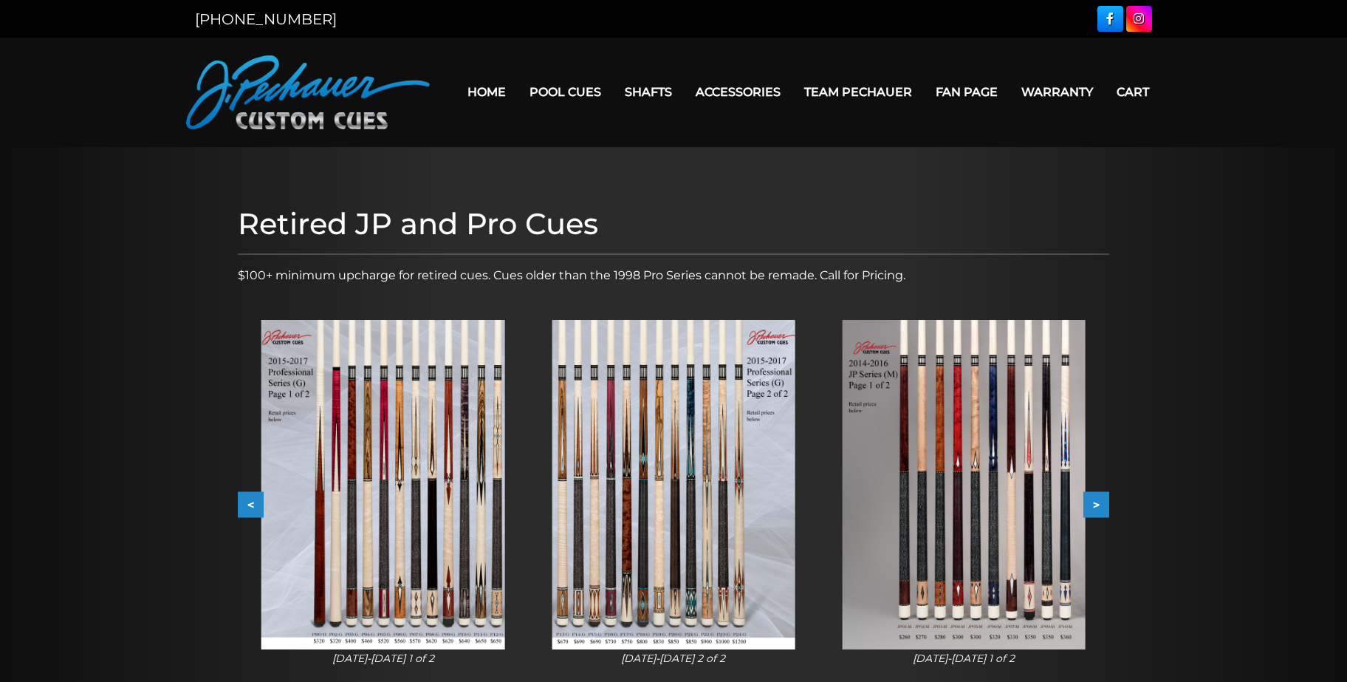
click at [1096, 499] on button ">" at bounding box center [1096, 505] width 26 height 26
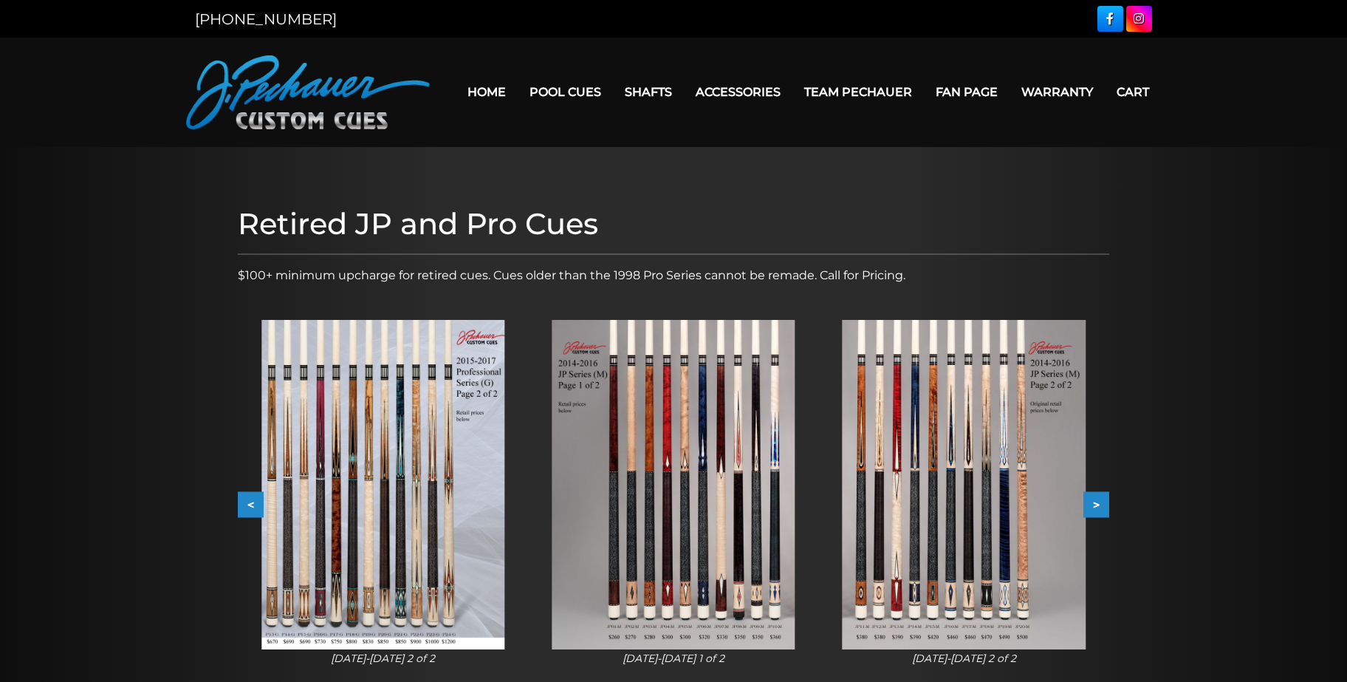
click at [1096, 499] on button ">" at bounding box center [1096, 505] width 26 height 26
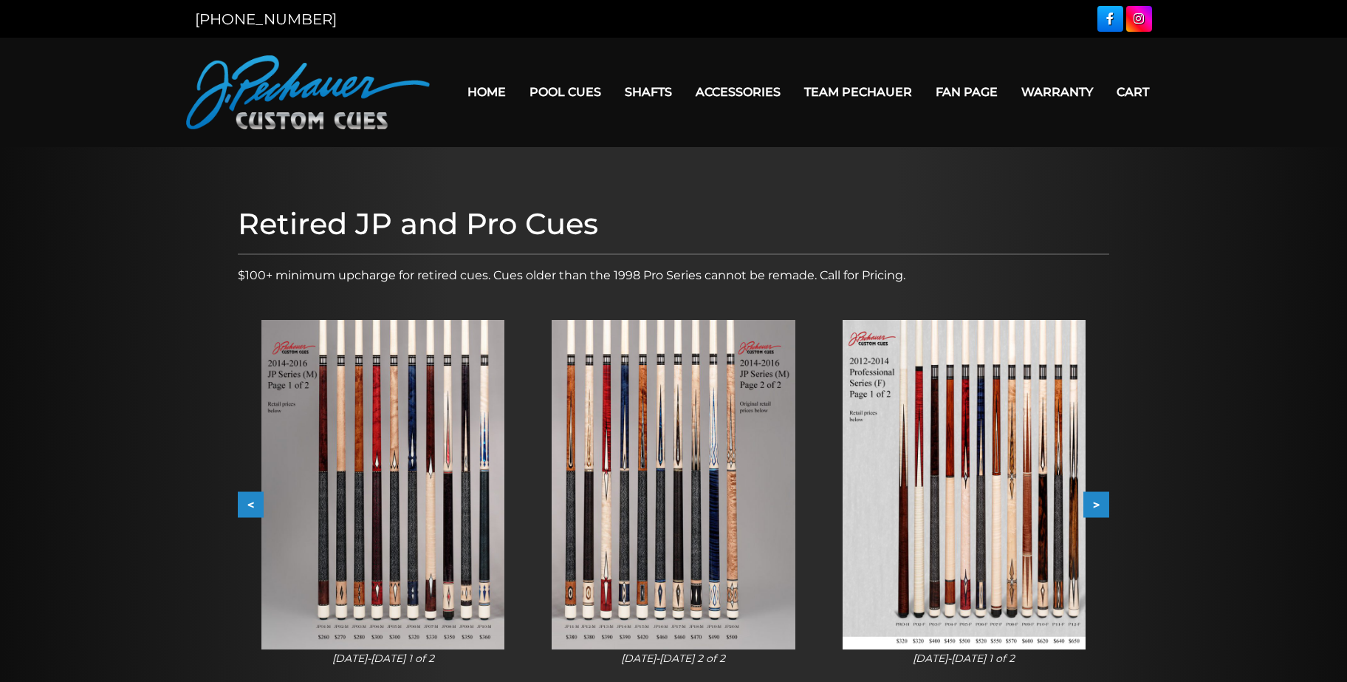
click at [1096, 499] on button ">" at bounding box center [1096, 505] width 26 height 26
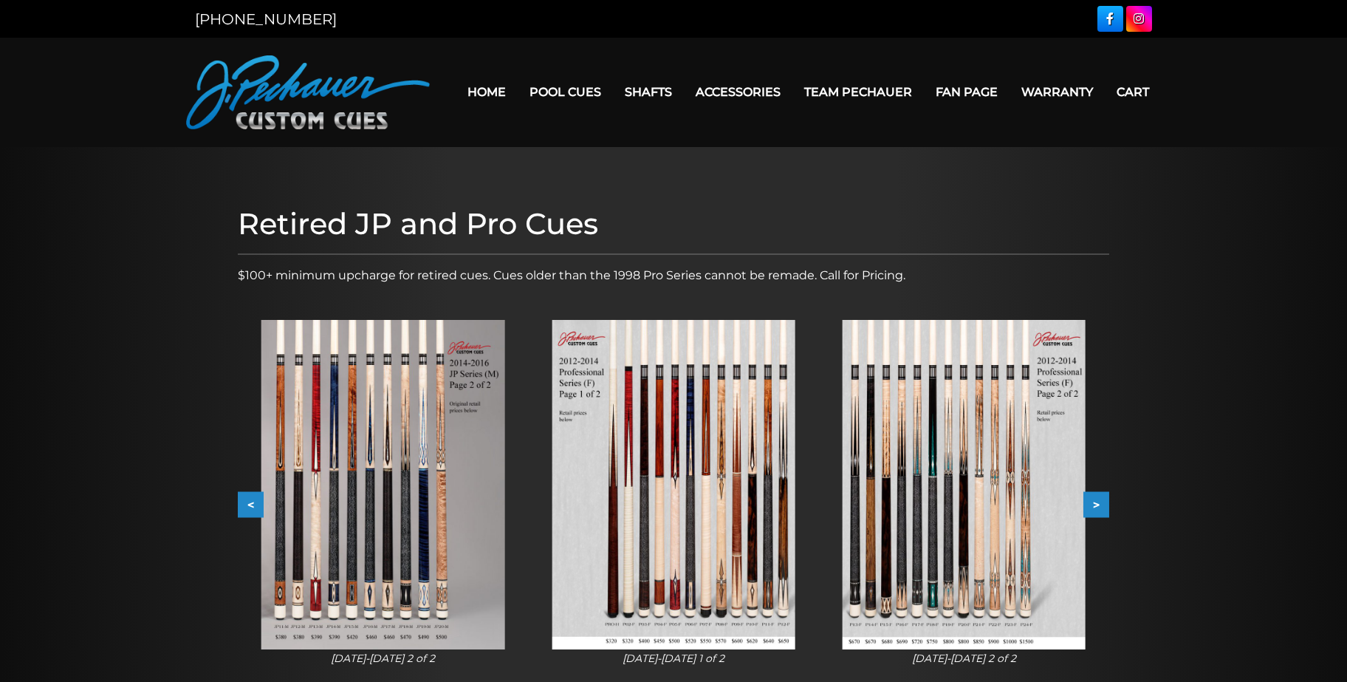
click at [1096, 499] on button ">" at bounding box center [1096, 505] width 26 height 26
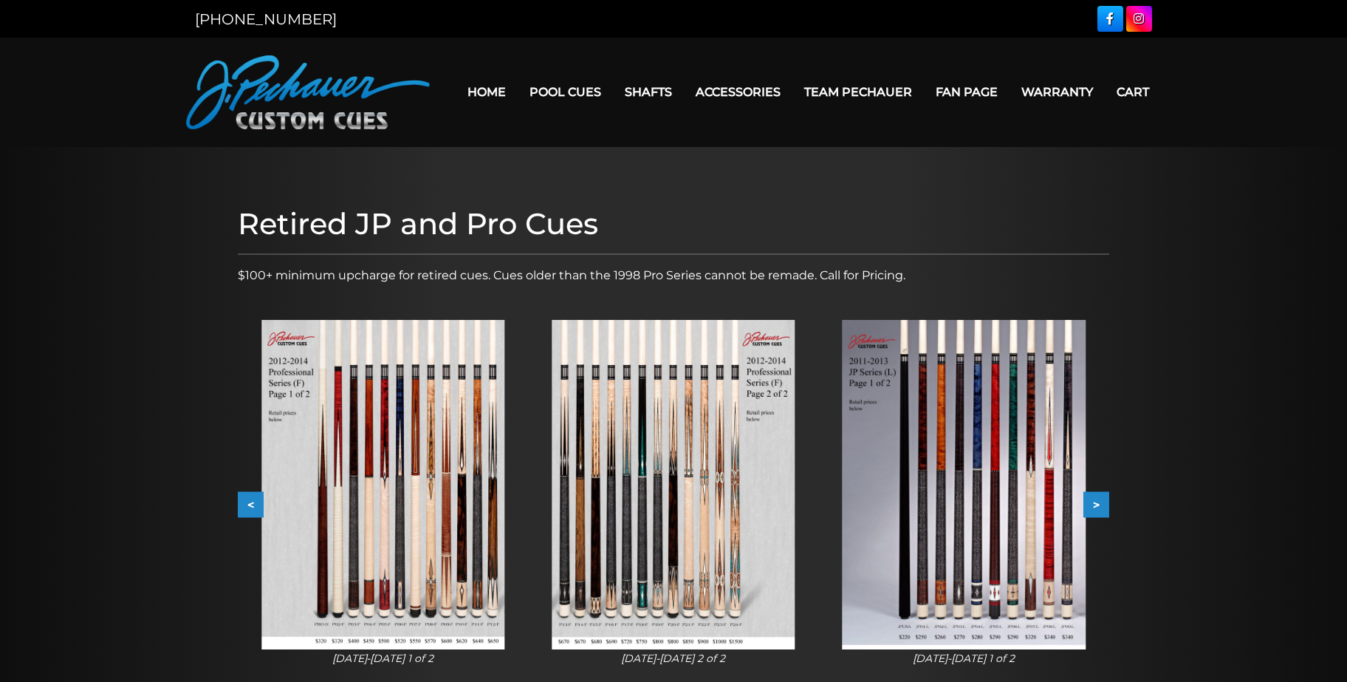
click at [1096, 499] on button ">" at bounding box center [1096, 505] width 26 height 26
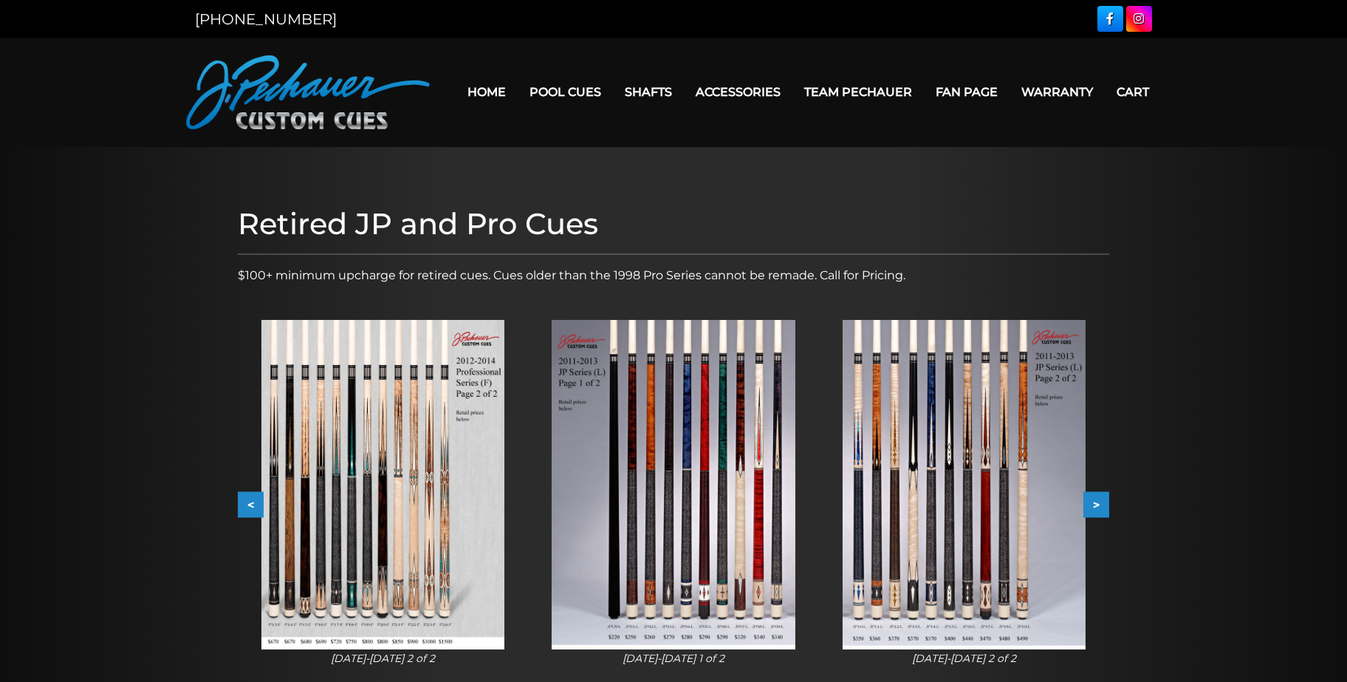
click at [1096, 499] on button ">" at bounding box center [1096, 505] width 26 height 26
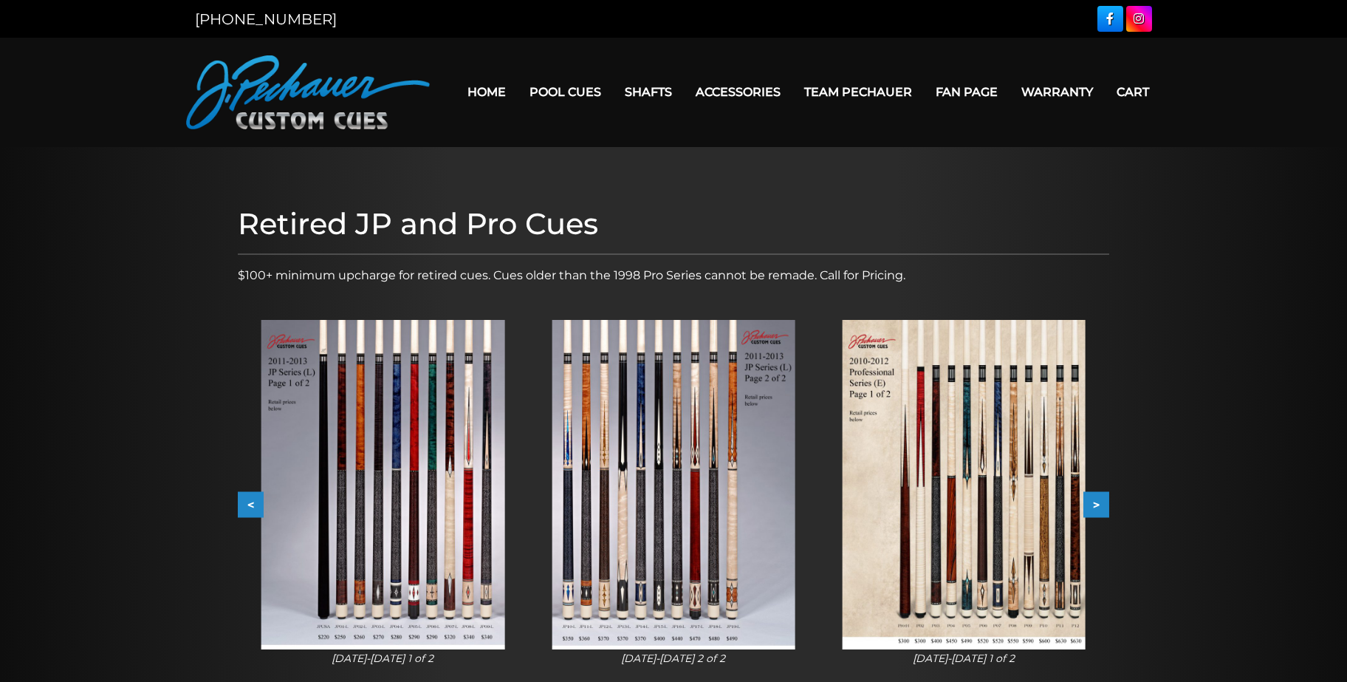
click at [1096, 499] on button ">" at bounding box center [1096, 505] width 26 height 26
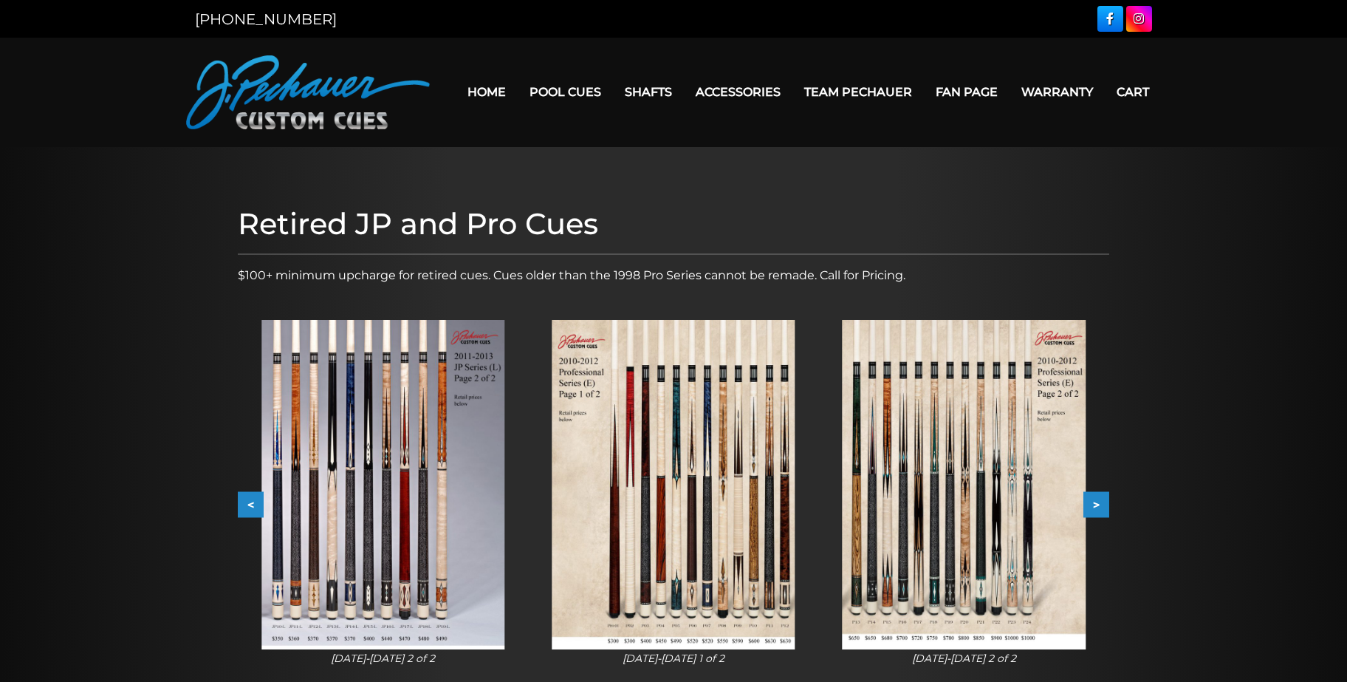
click at [1096, 499] on button ">" at bounding box center [1096, 505] width 26 height 26
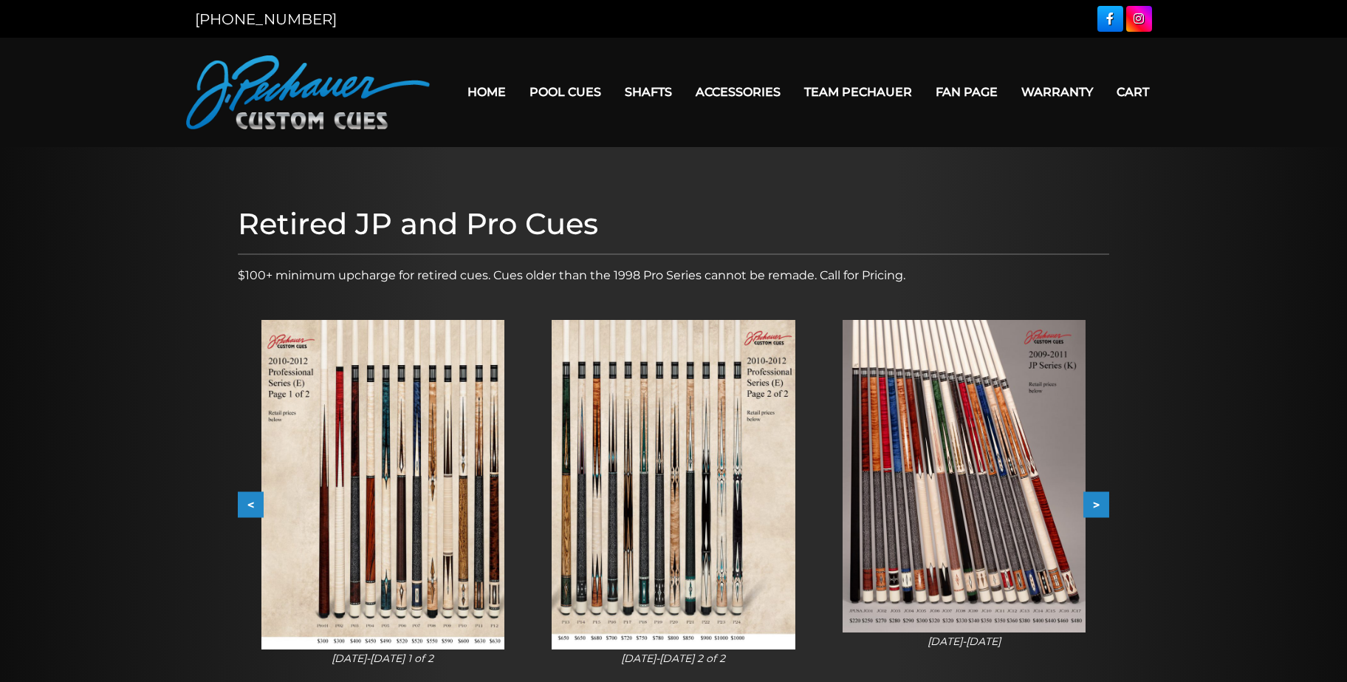
click at [1096, 499] on button ">" at bounding box center [1096, 505] width 26 height 26
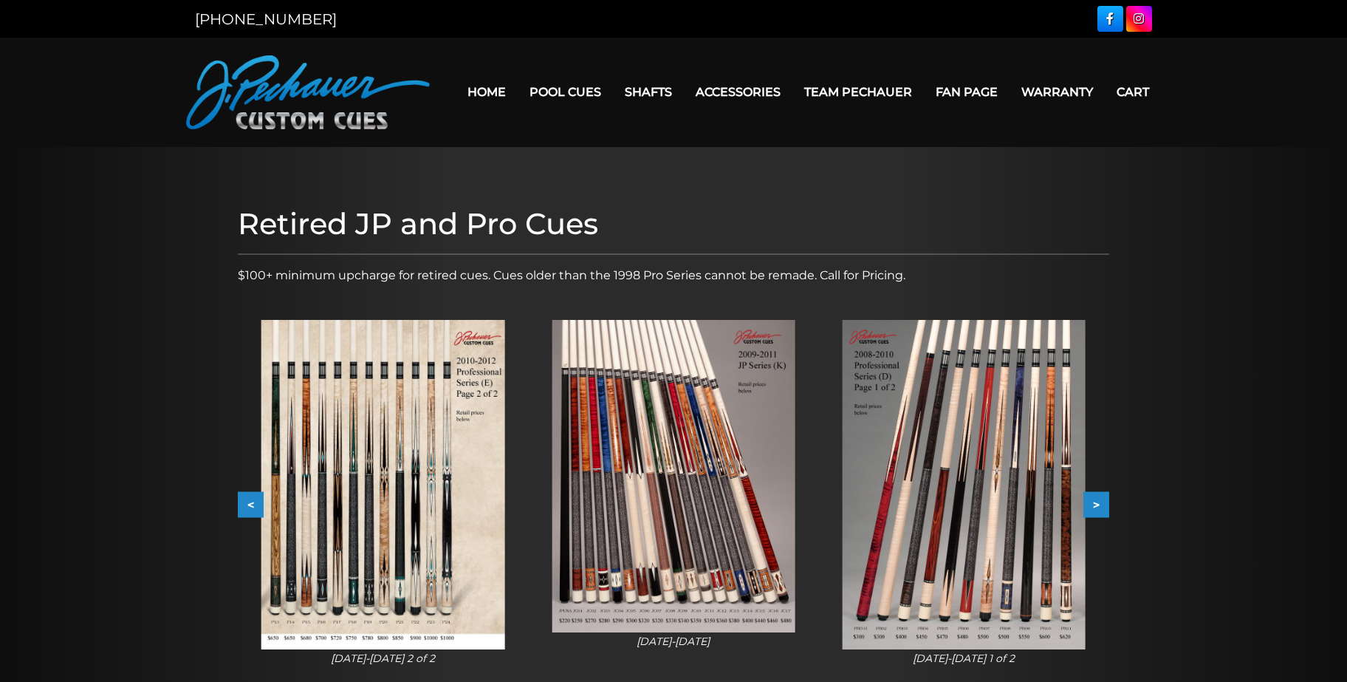
click at [1096, 499] on button ">" at bounding box center [1096, 505] width 26 height 26
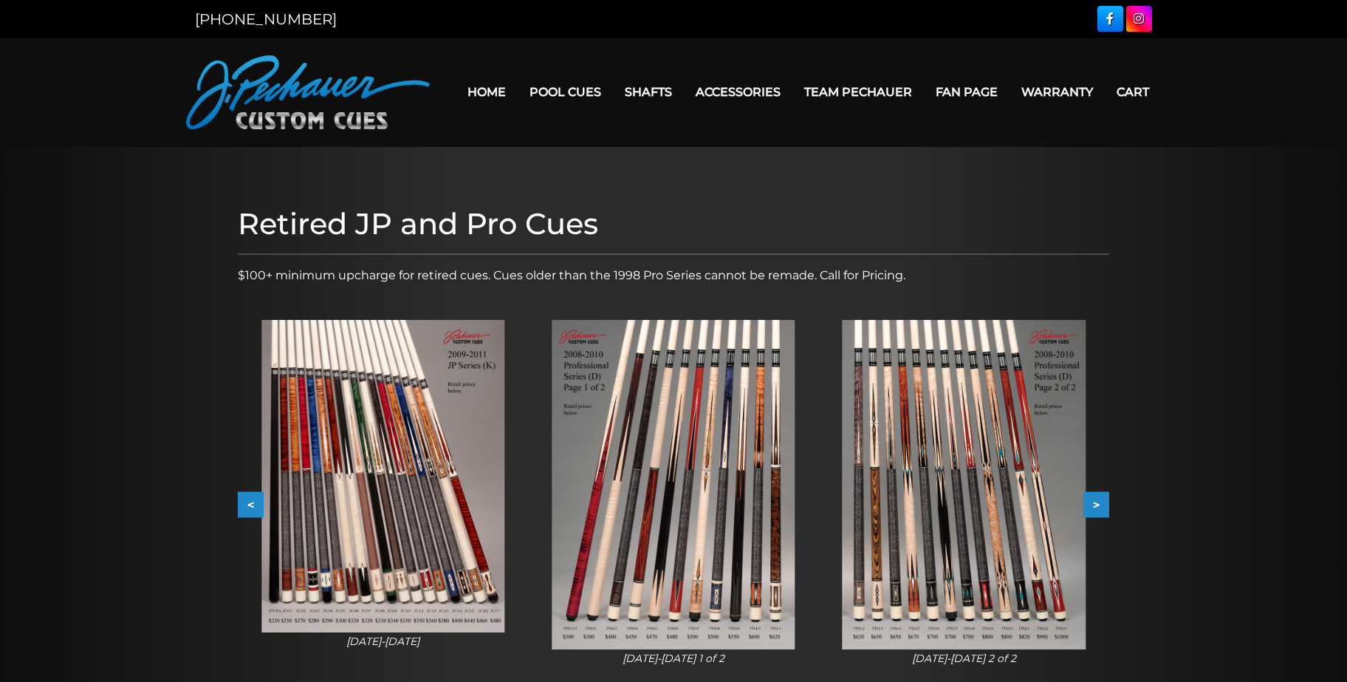
click at [1096, 499] on button ">" at bounding box center [1096, 505] width 26 height 26
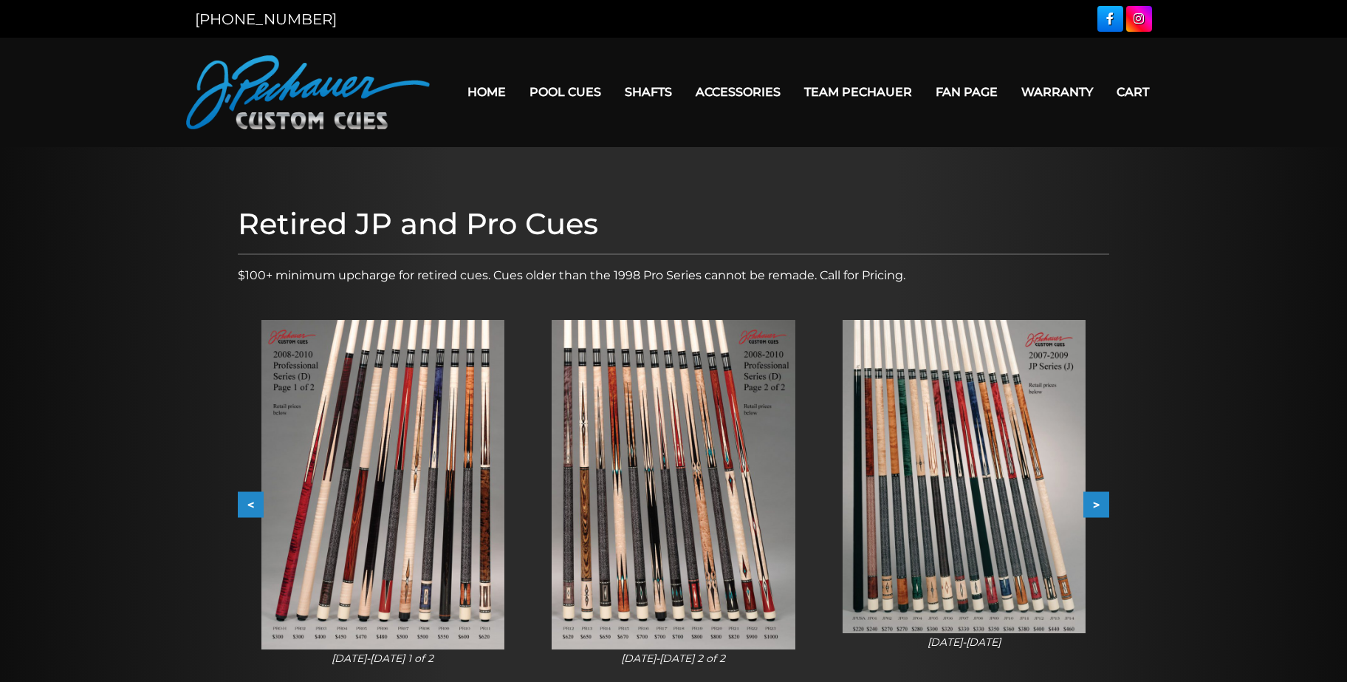
click at [1096, 499] on button ">" at bounding box center [1096, 505] width 26 height 26
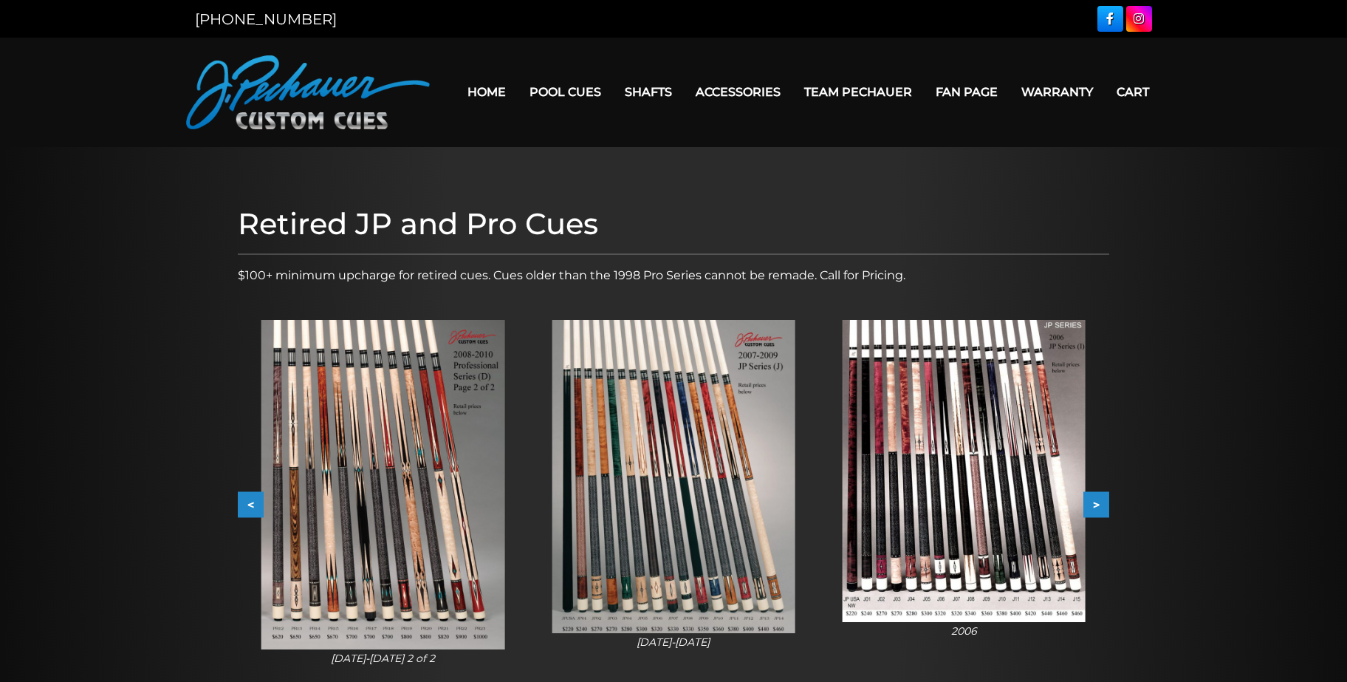
click at [1096, 499] on button ">" at bounding box center [1096, 505] width 26 height 26
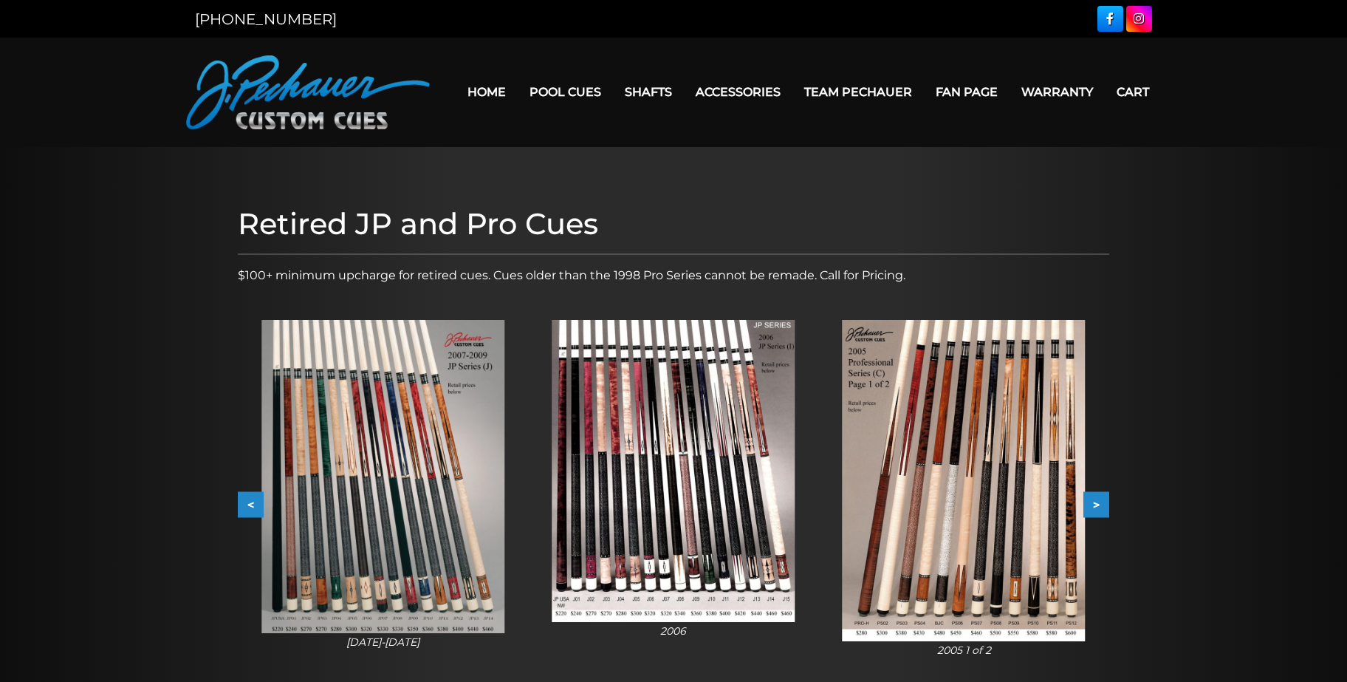
click at [1096, 499] on button ">" at bounding box center [1096, 505] width 26 height 26
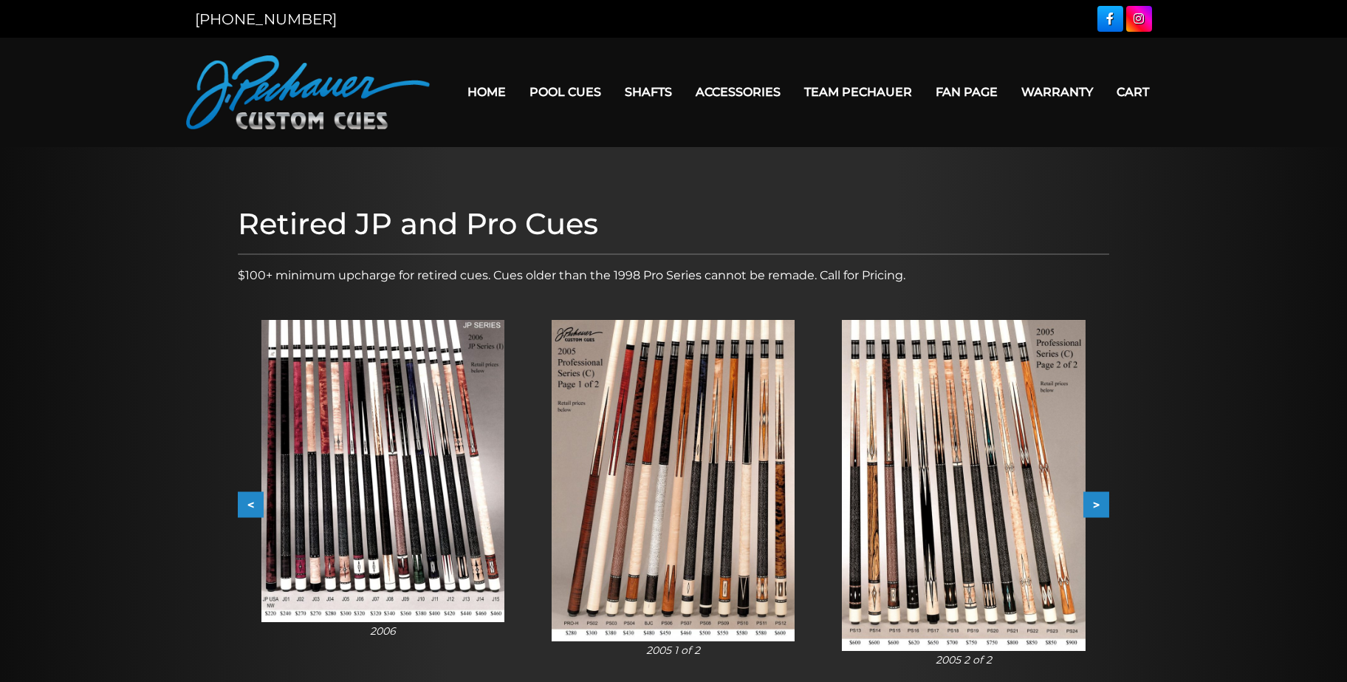
click at [1096, 499] on button ">" at bounding box center [1096, 505] width 26 height 26
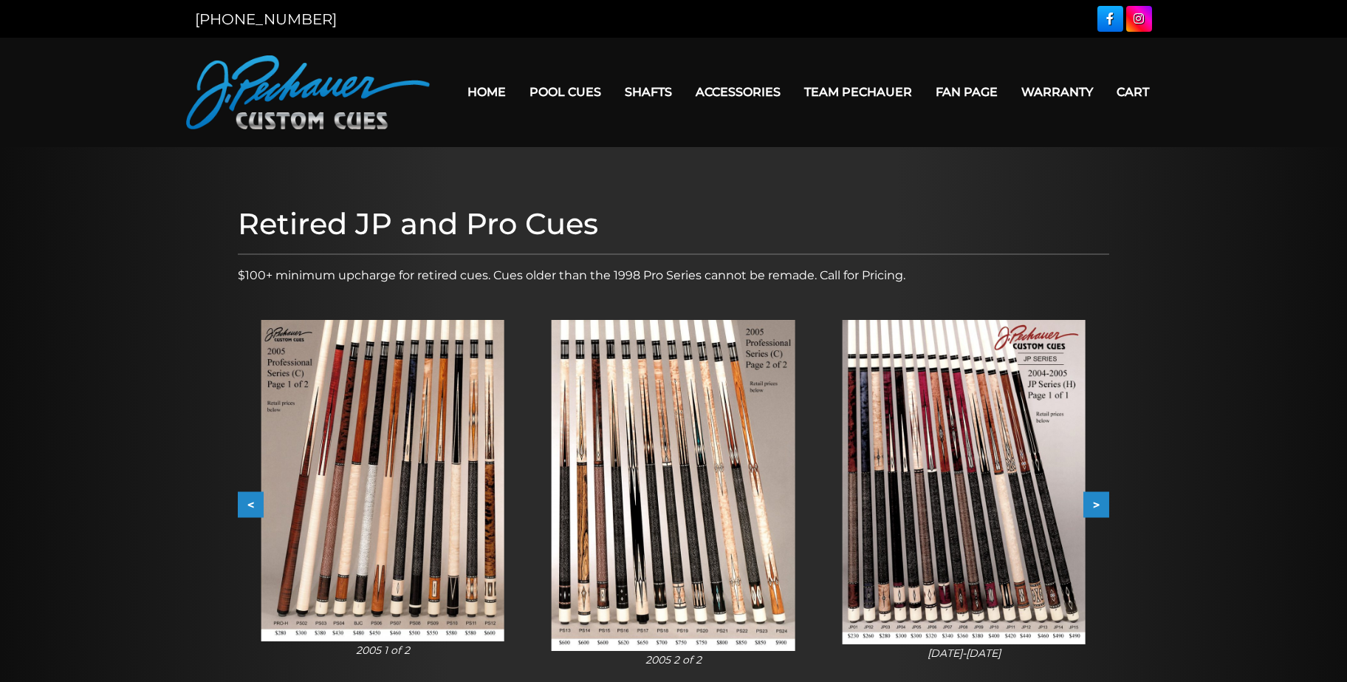
click at [1096, 499] on button ">" at bounding box center [1096, 505] width 26 height 26
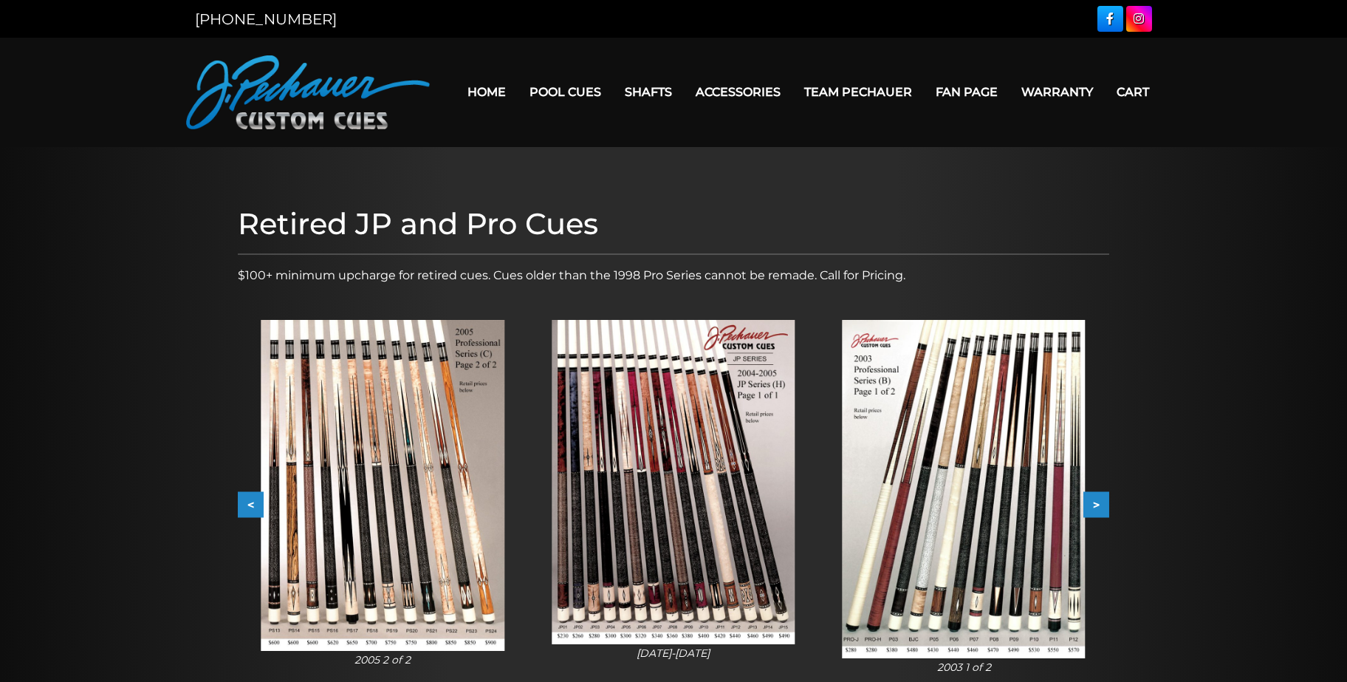
click at [1096, 499] on button ">" at bounding box center [1096, 505] width 26 height 26
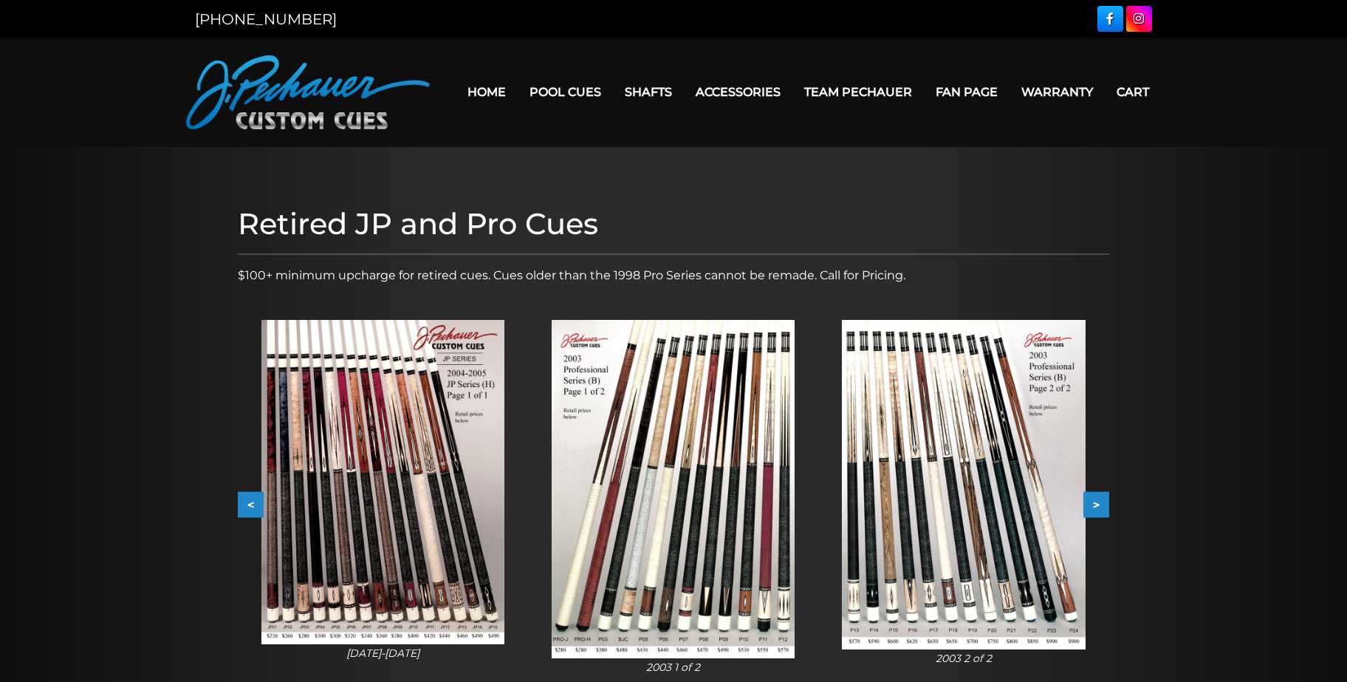
click at [735, 501] on img at bounding box center [673, 489] width 243 height 338
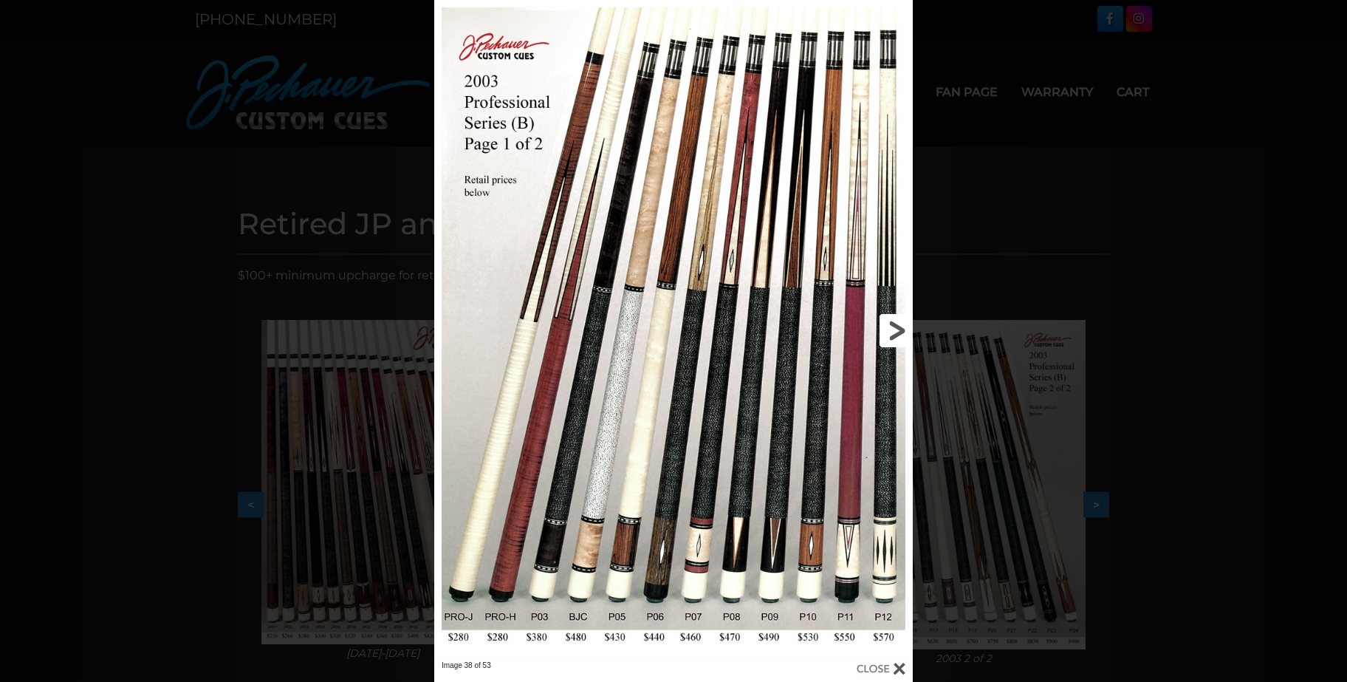
click at [896, 329] on link at bounding box center [805, 330] width 216 height 660
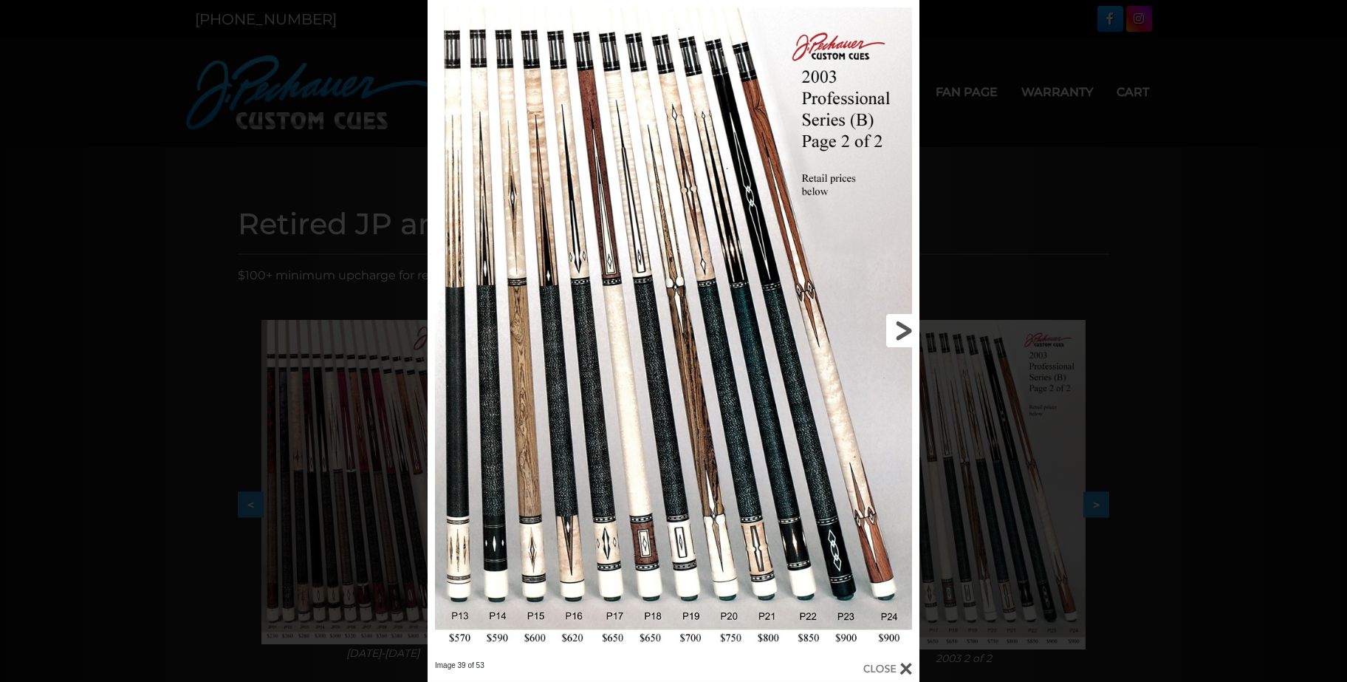
click at [902, 334] on link at bounding box center [809, 330] width 222 height 660
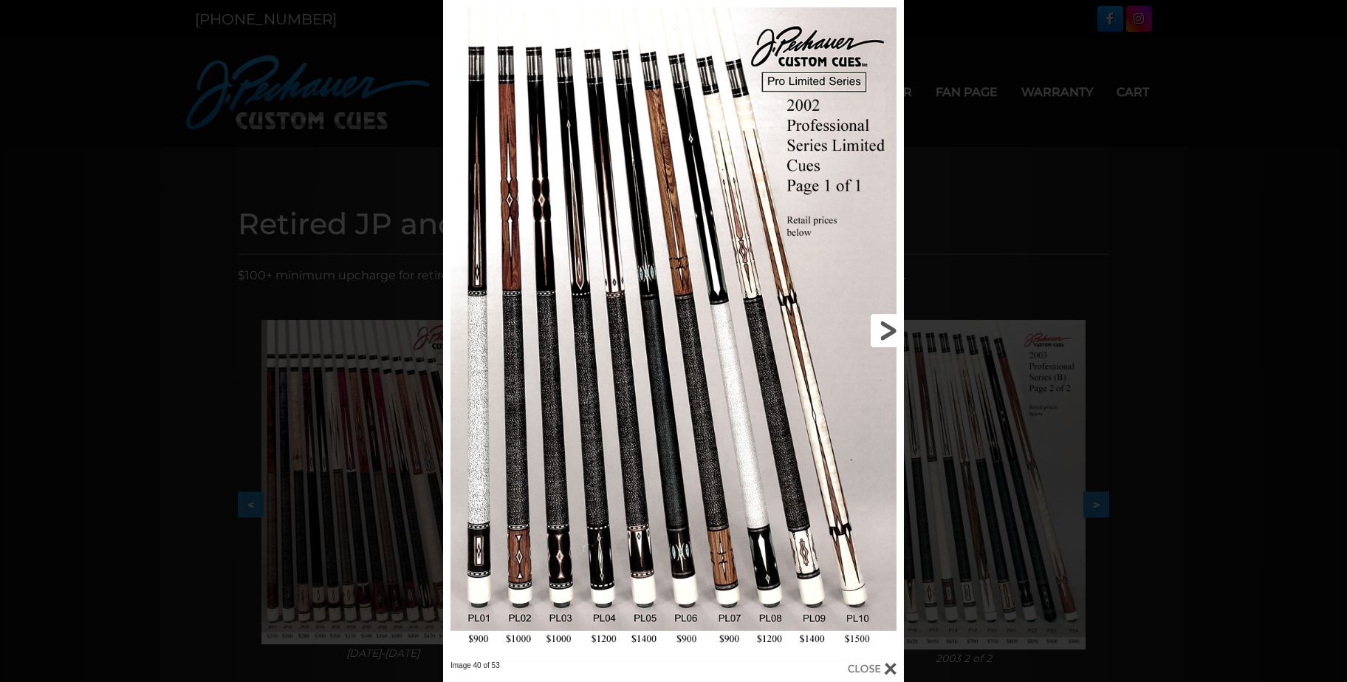
click at [891, 329] on link at bounding box center [799, 330] width 207 height 660
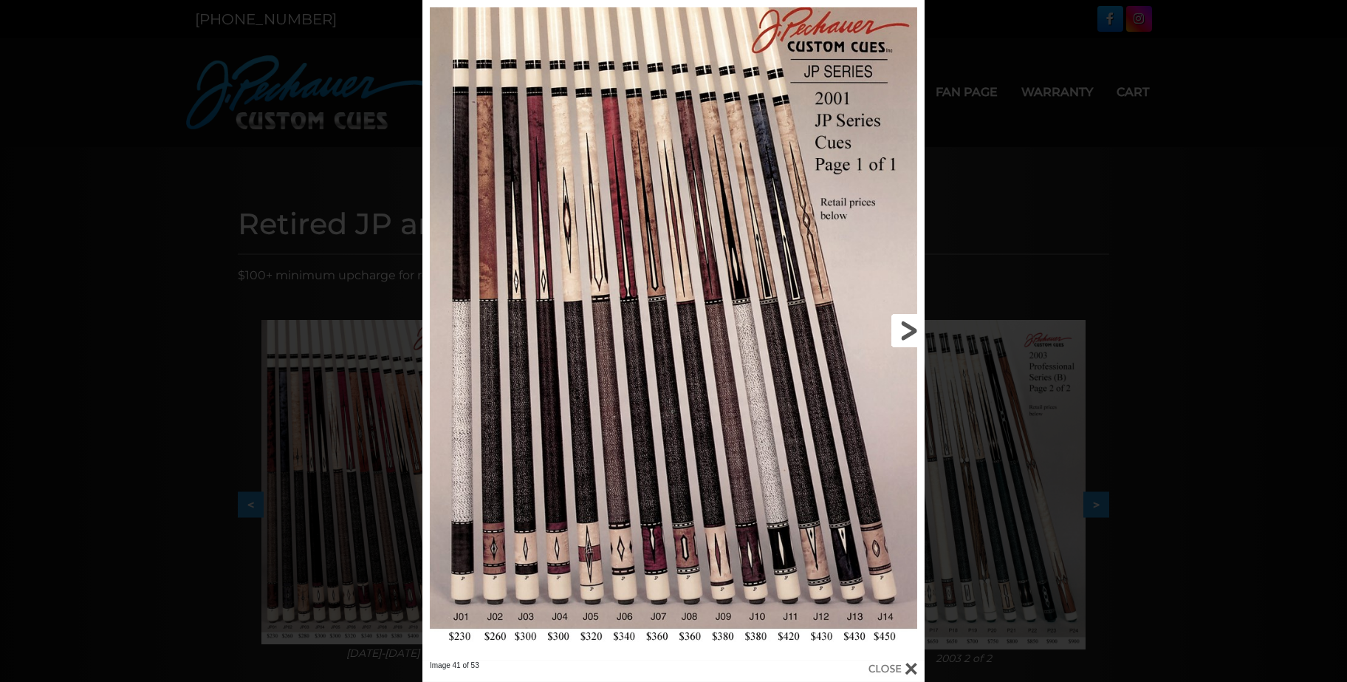
click at [911, 327] on link at bounding box center [812, 330] width 226 height 660
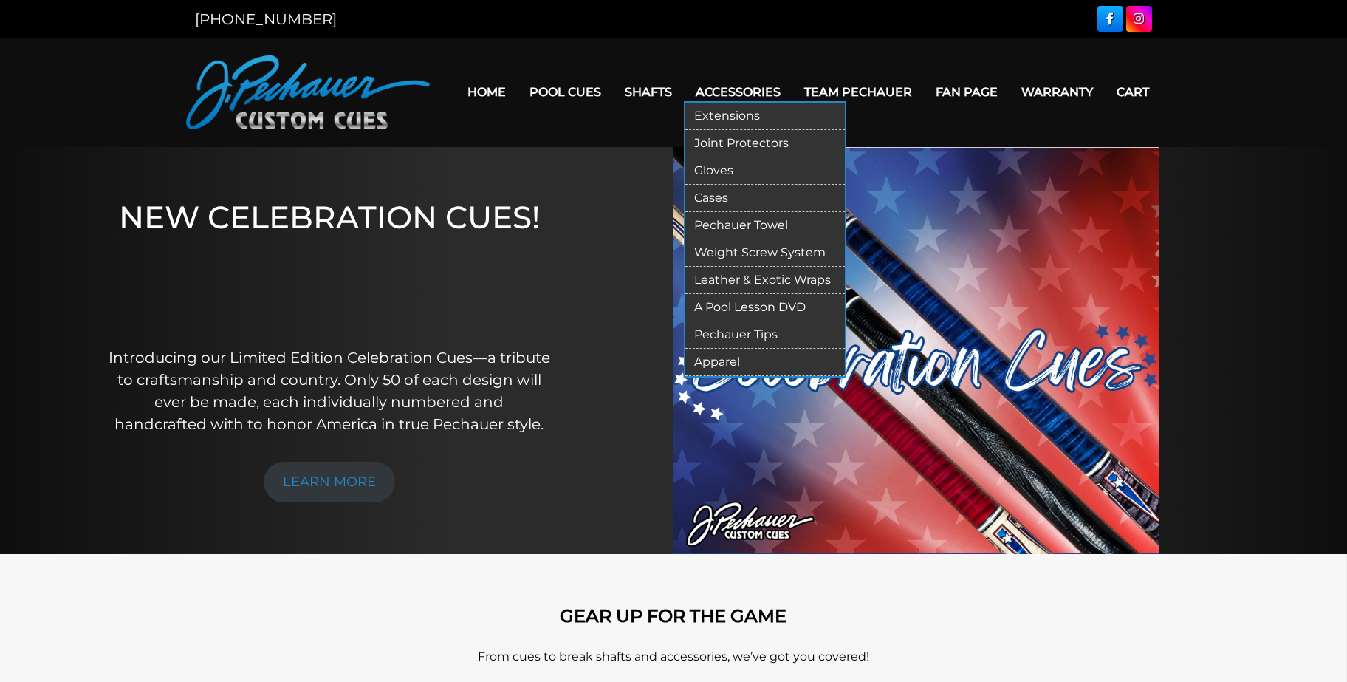
click at [741, 332] on link "Pechauer Tips" at bounding box center [764, 334] width 159 height 27
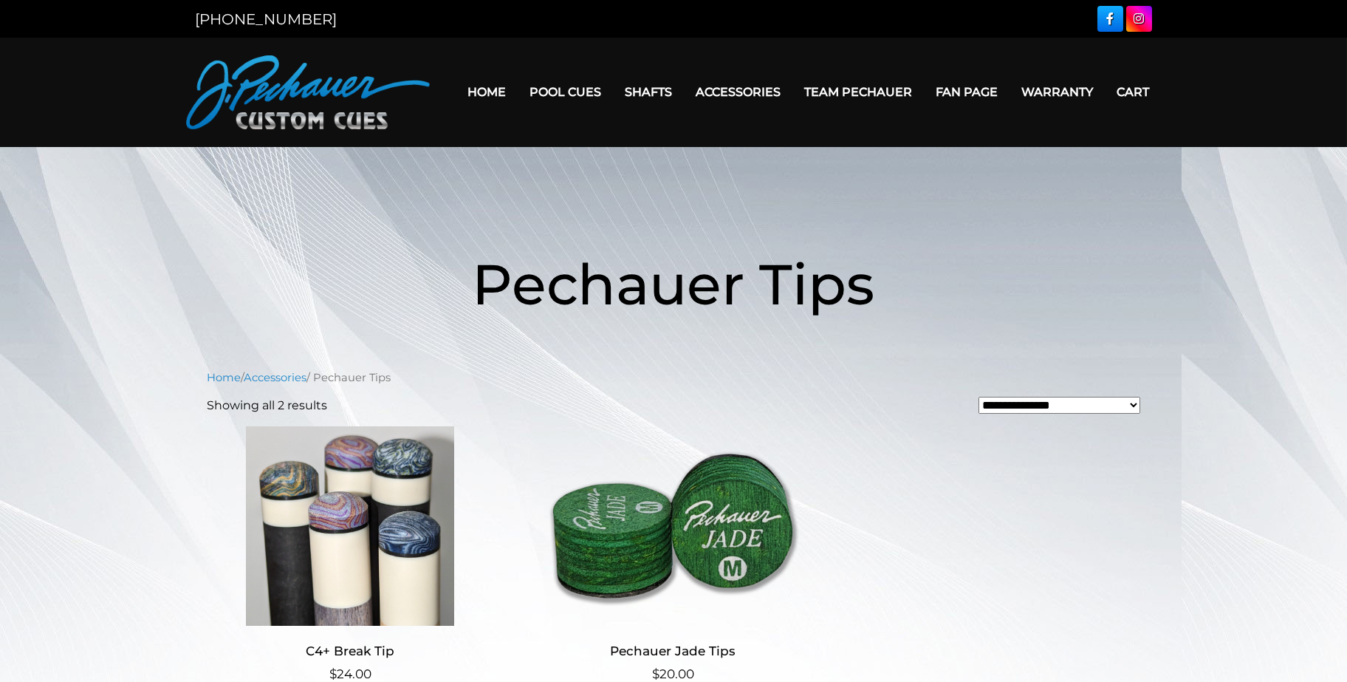
click at [1083, 87] on link "Warranty" at bounding box center [1056, 92] width 95 height 38
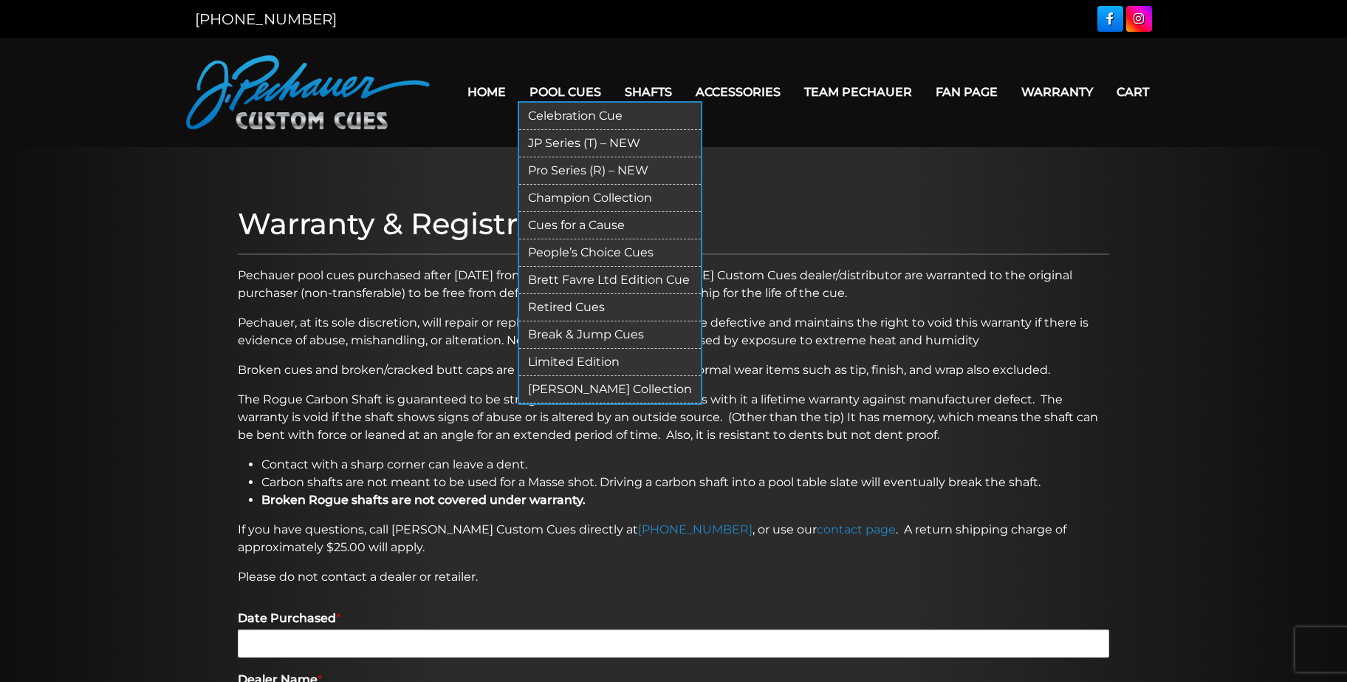
click at [572, 197] on link "Champion Collection" at bounding box center [610, 198] width 182 height 27
